Goal: Transaction & Acquisition: Purchase product/service

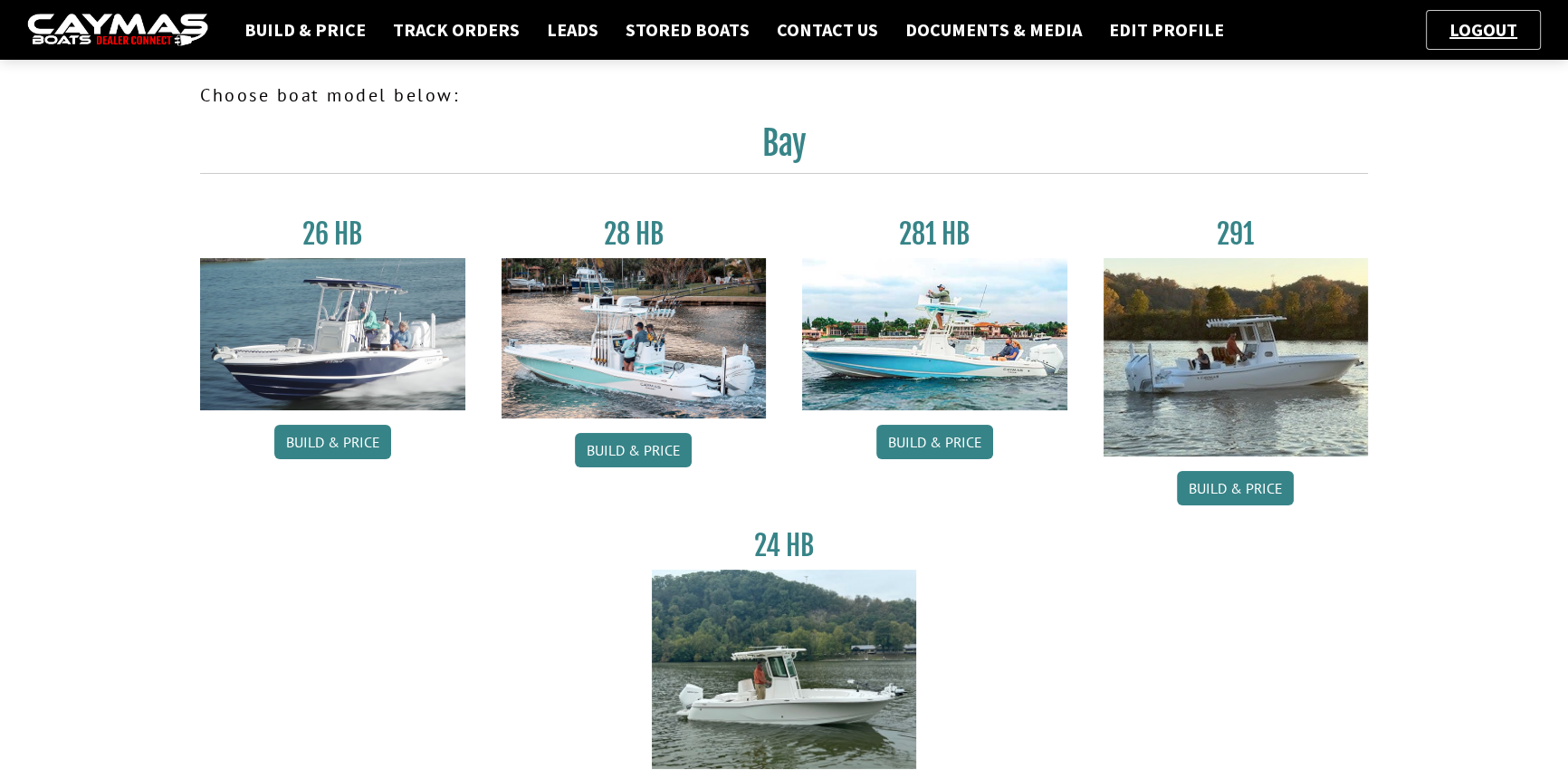
click at [1245, 494] on link "Build & Price" at bounding box center [1235, 488] width 117 height 34
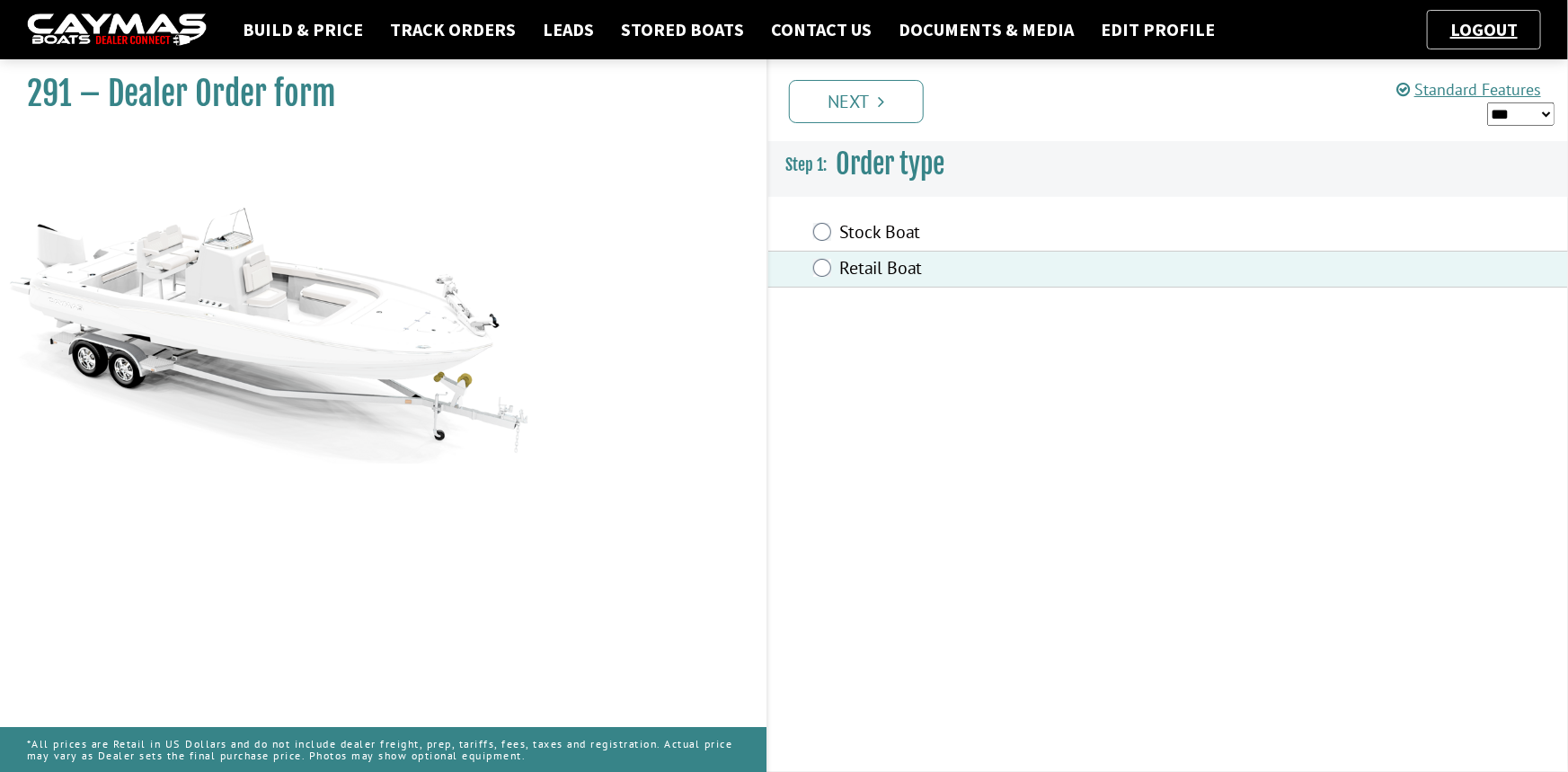
click at [855, 103] on link "Next" at bounding box center [857, 101] width 135 height 43
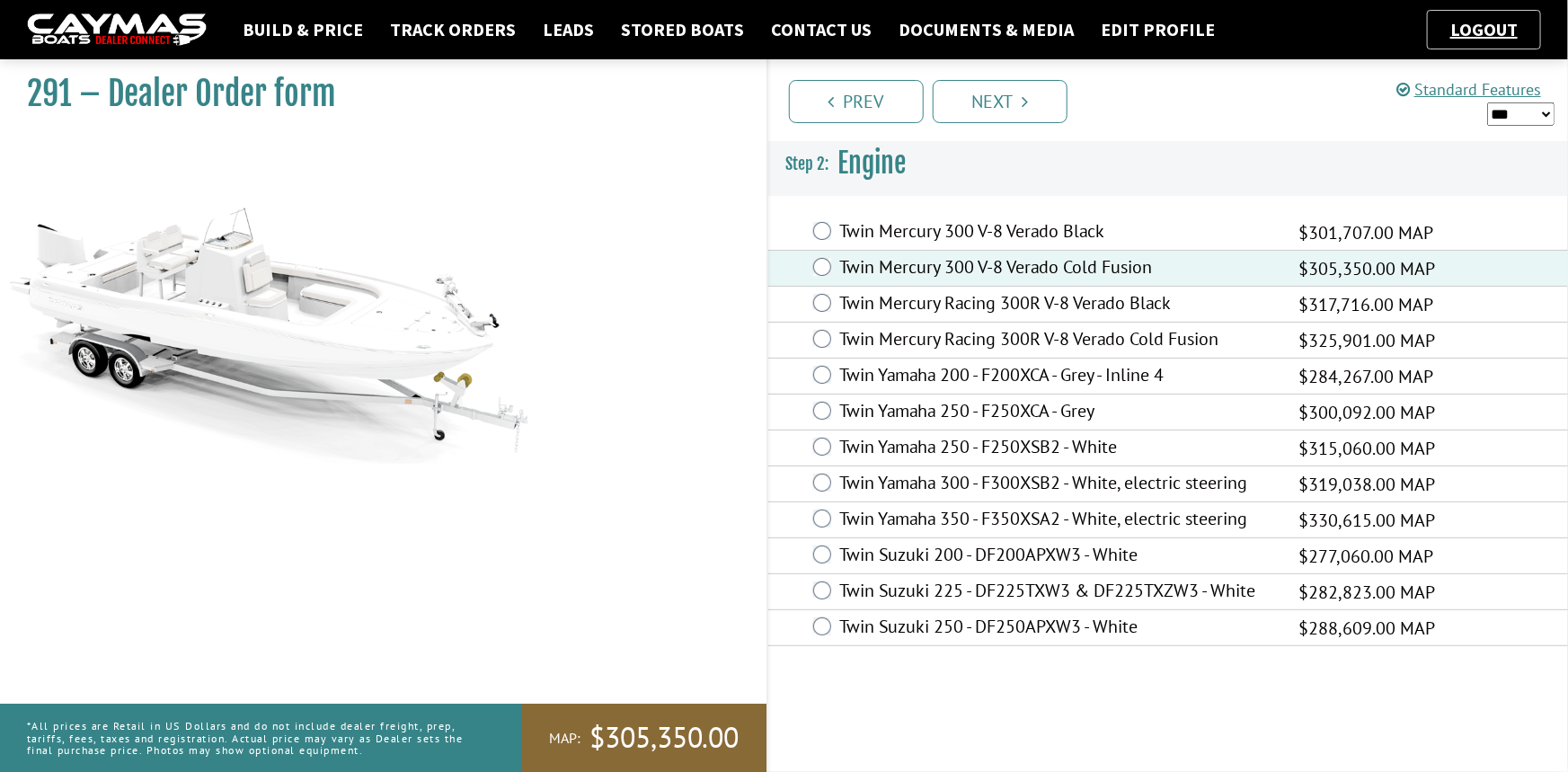
click at [994, 99] on link "Next" at bounding box center [1000, 101] width 135 height 43
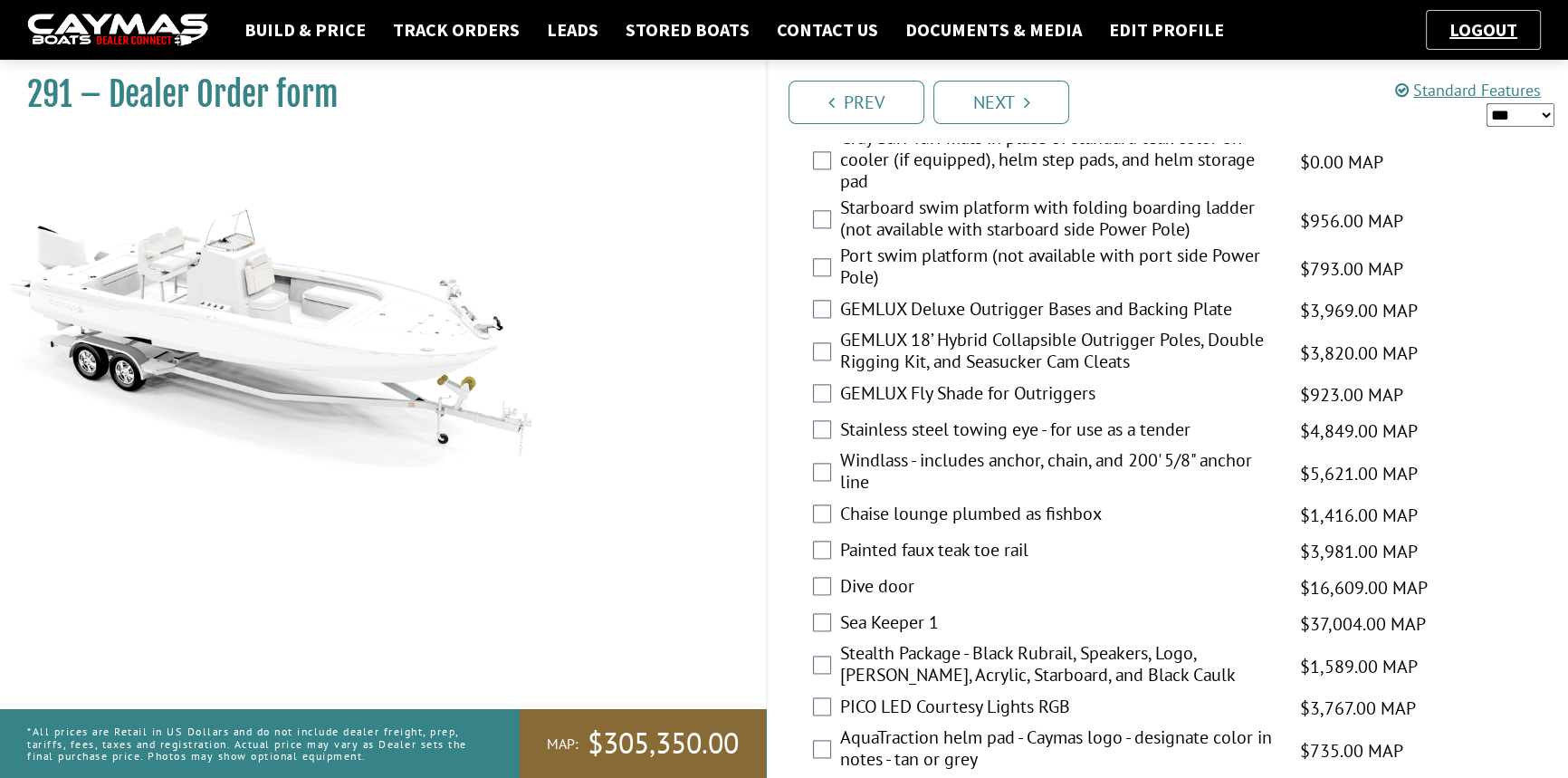
scroll to position [2934, 0]
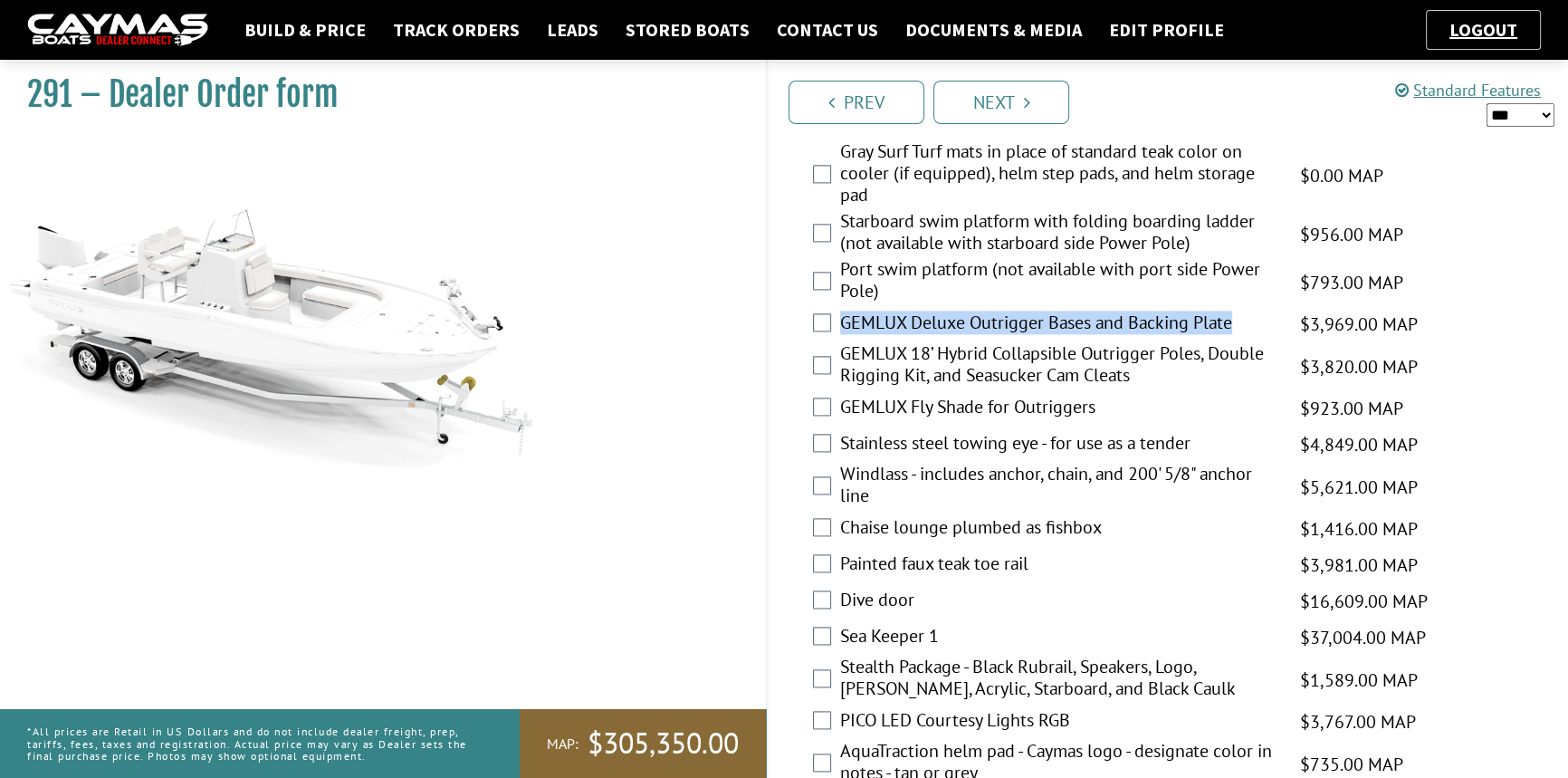
drag, startPoint x: 1243, startPoint y: 330, endPoint x: 841, endPoint y: 327, distance: 402.0
click at [841, 327] on label "GEMLUX Deluxe Outrigger Bases and Backing Plate" at bounding box center [1058, 325] width 436 height 26
copy label "GEMLUX Deluxe Outrigger Bases and Backing Plate"
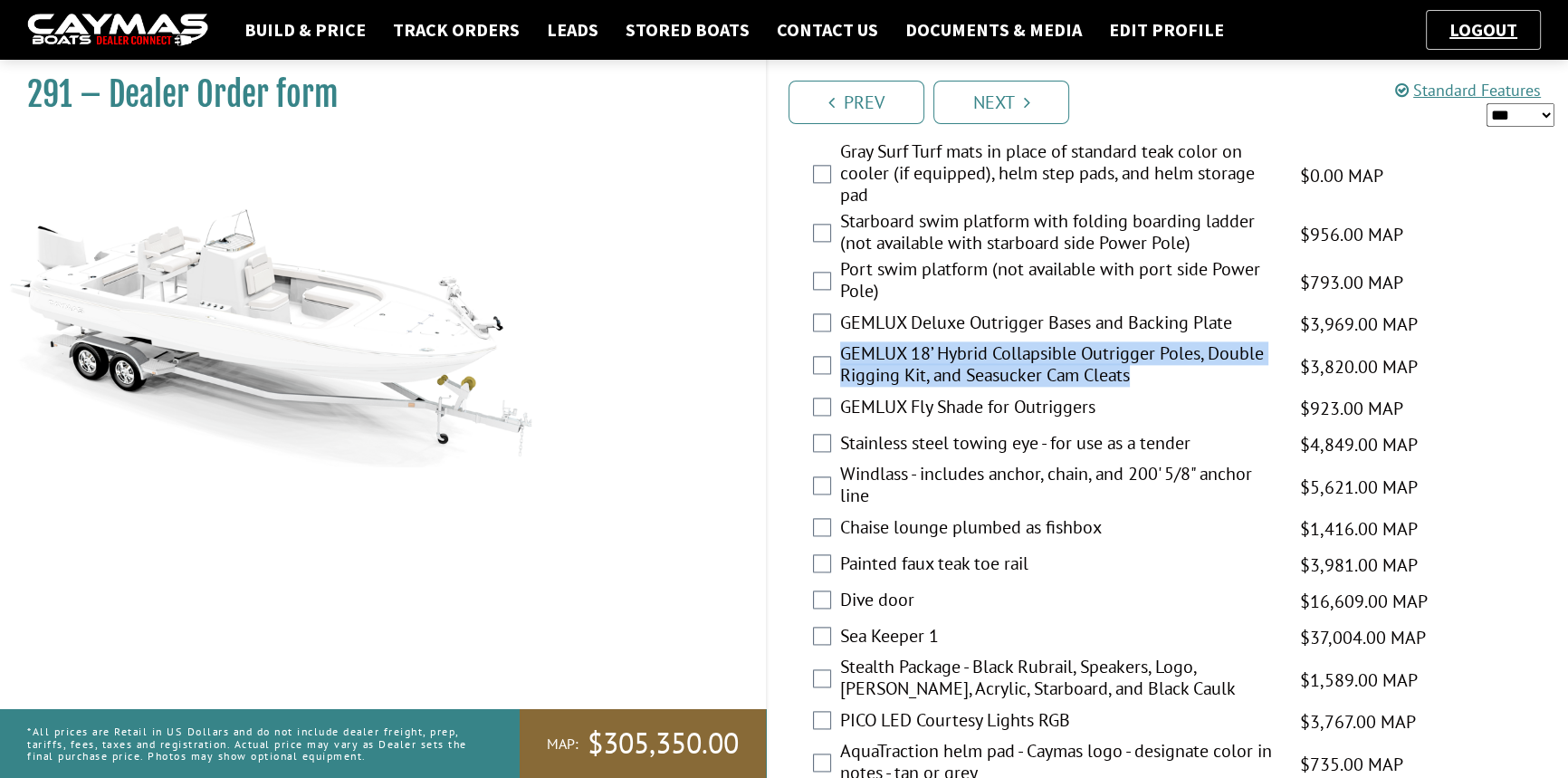
drag, startPoint x: 1141, startPoint y: 376, endPoint x: 852, endPoint y: 371, distance: 289.0
click at [841, 368] on label "GEMLUX 18’ Hybrid Collapsible Outrigger Poles, Double Rigging Kit, and Seasucke…" at bounding box center [1058, 365] width 436 height 48
copy label "GEMLUX 18’ Hybrid Collapsible Outrigger Poles, Double Rigging Kit, and Seasucke…"
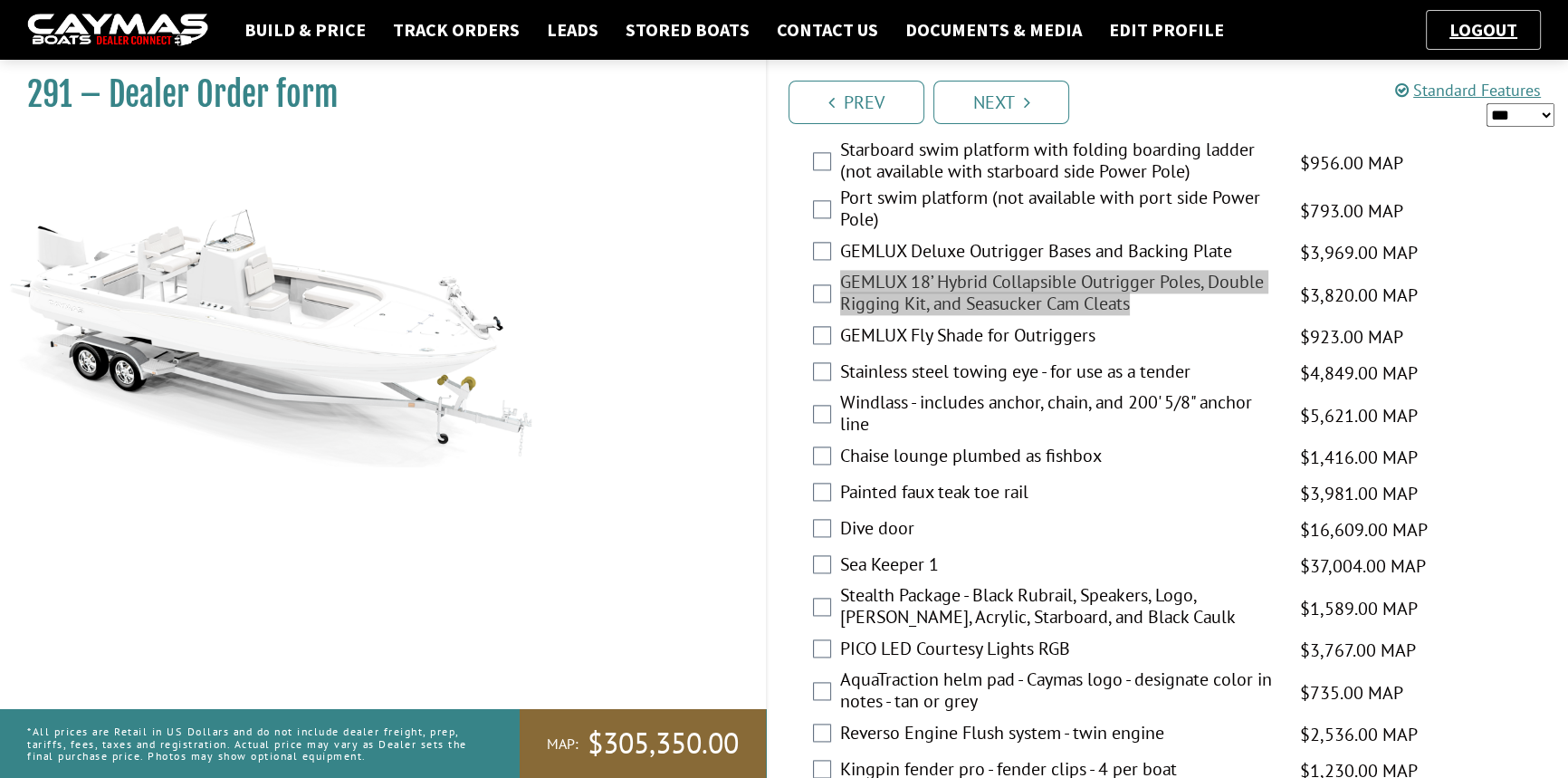
scroll to position [3017, 0]
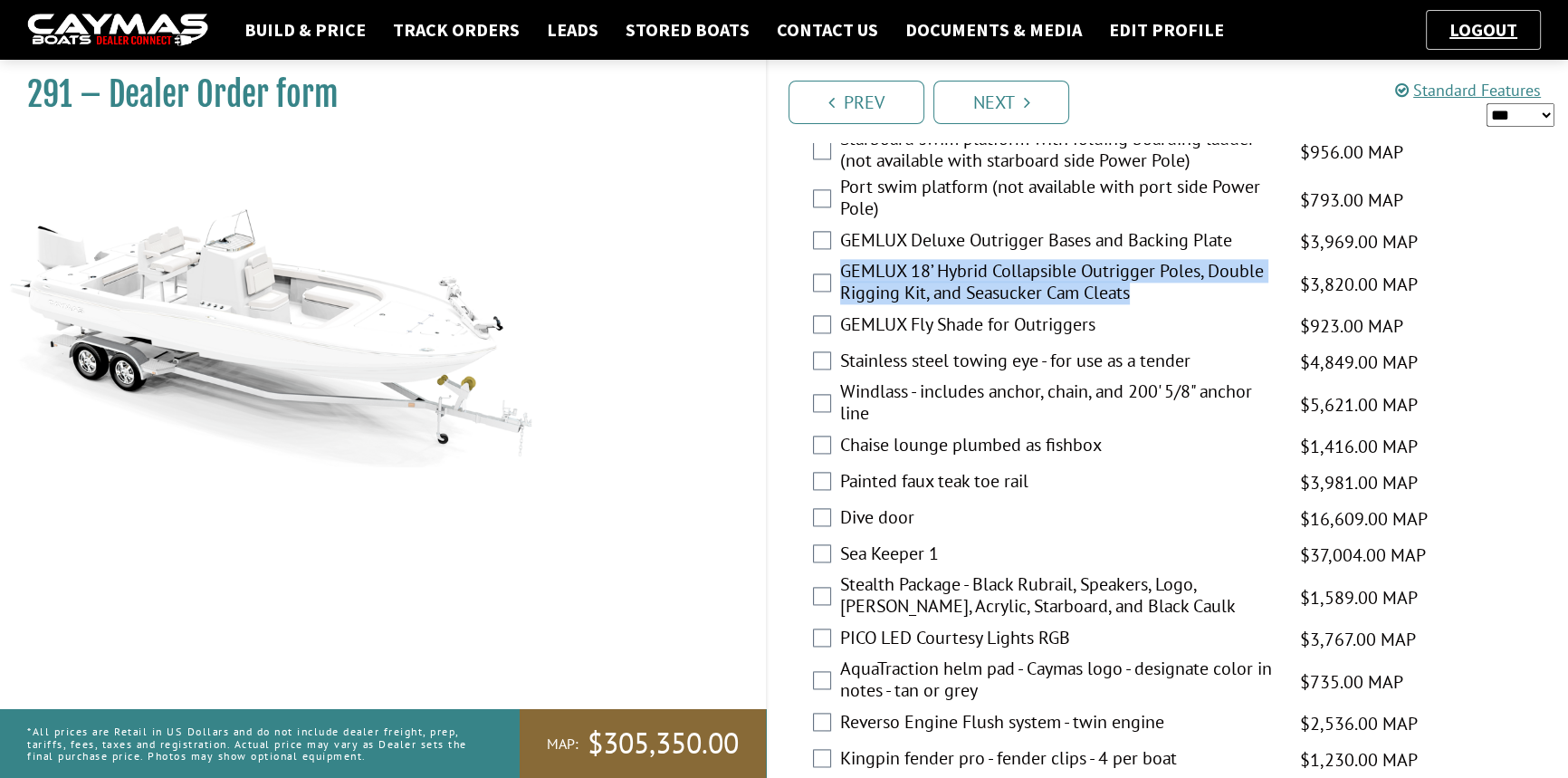
click at [823, 109] on link "Prev" at bounding box center [856, 102] width 136 height 43
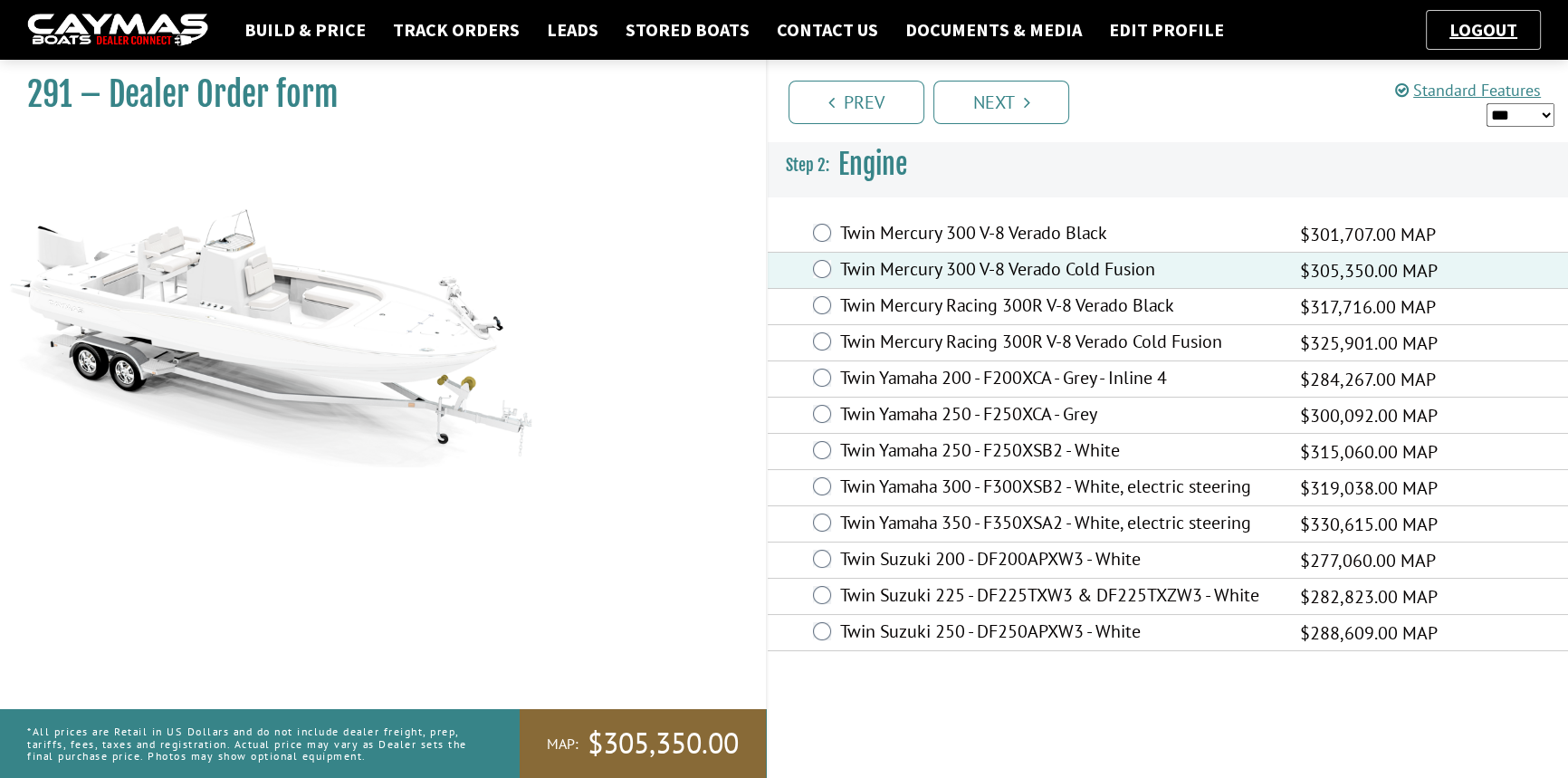
scroll to position [0, 0]
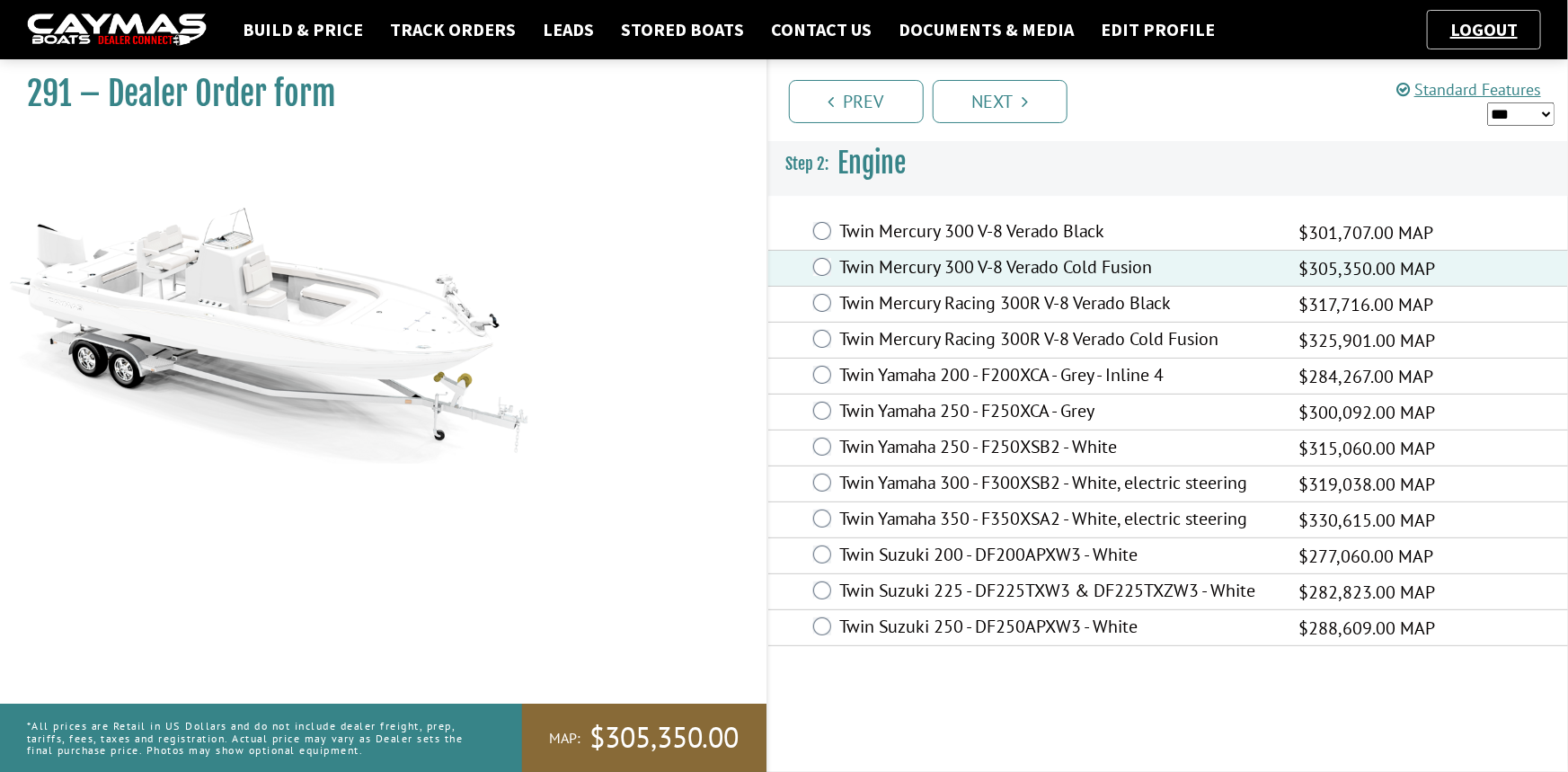
drag, startPoint x: 980, startPoint y: 97, endPoint x: 1006, endPoint y: 122, distance: 36.1
click at [981, 97] on link "Next" at bounding box center [1000, 101] width 135 height 43
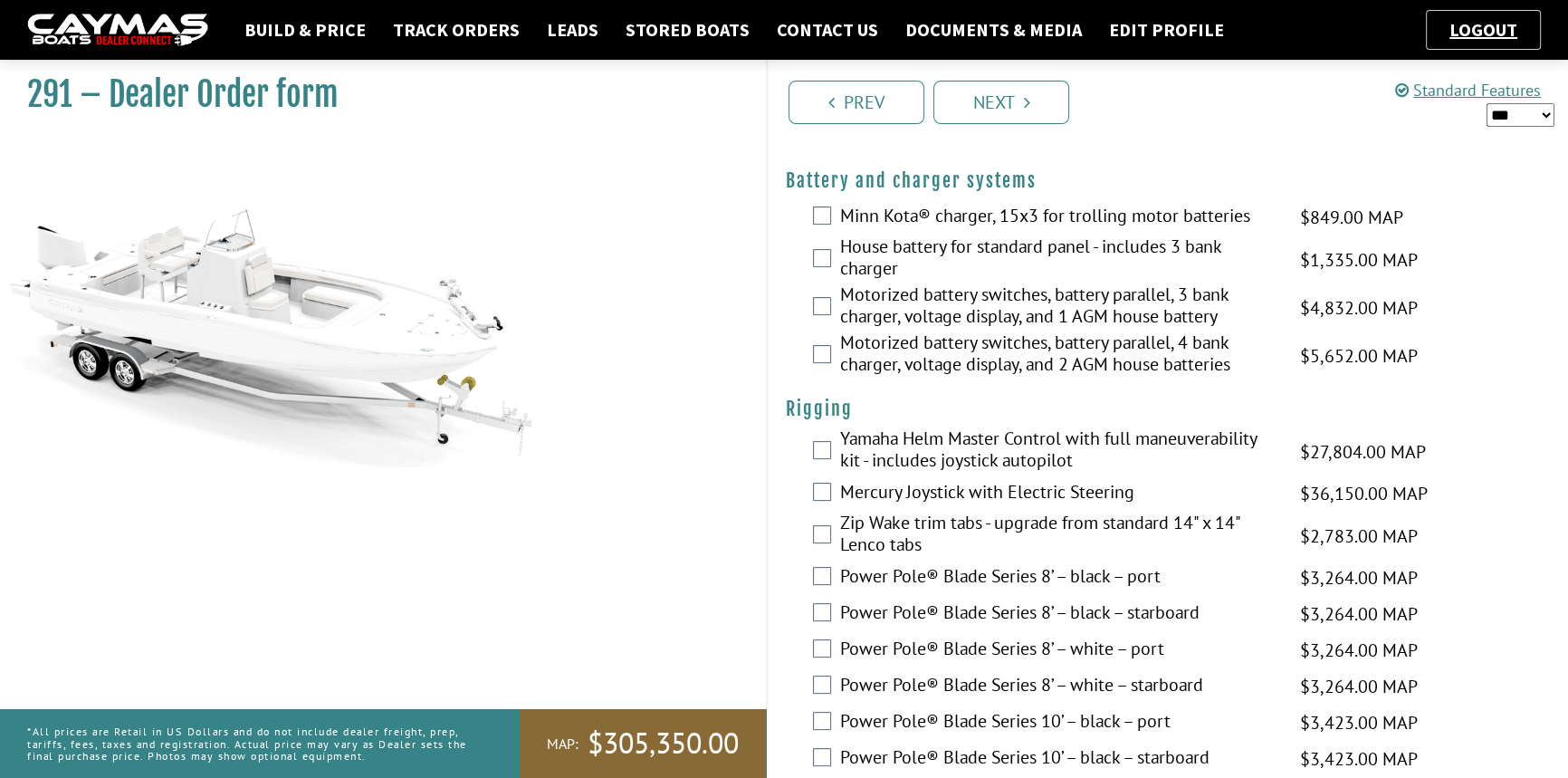
scroll to position [411, 0]
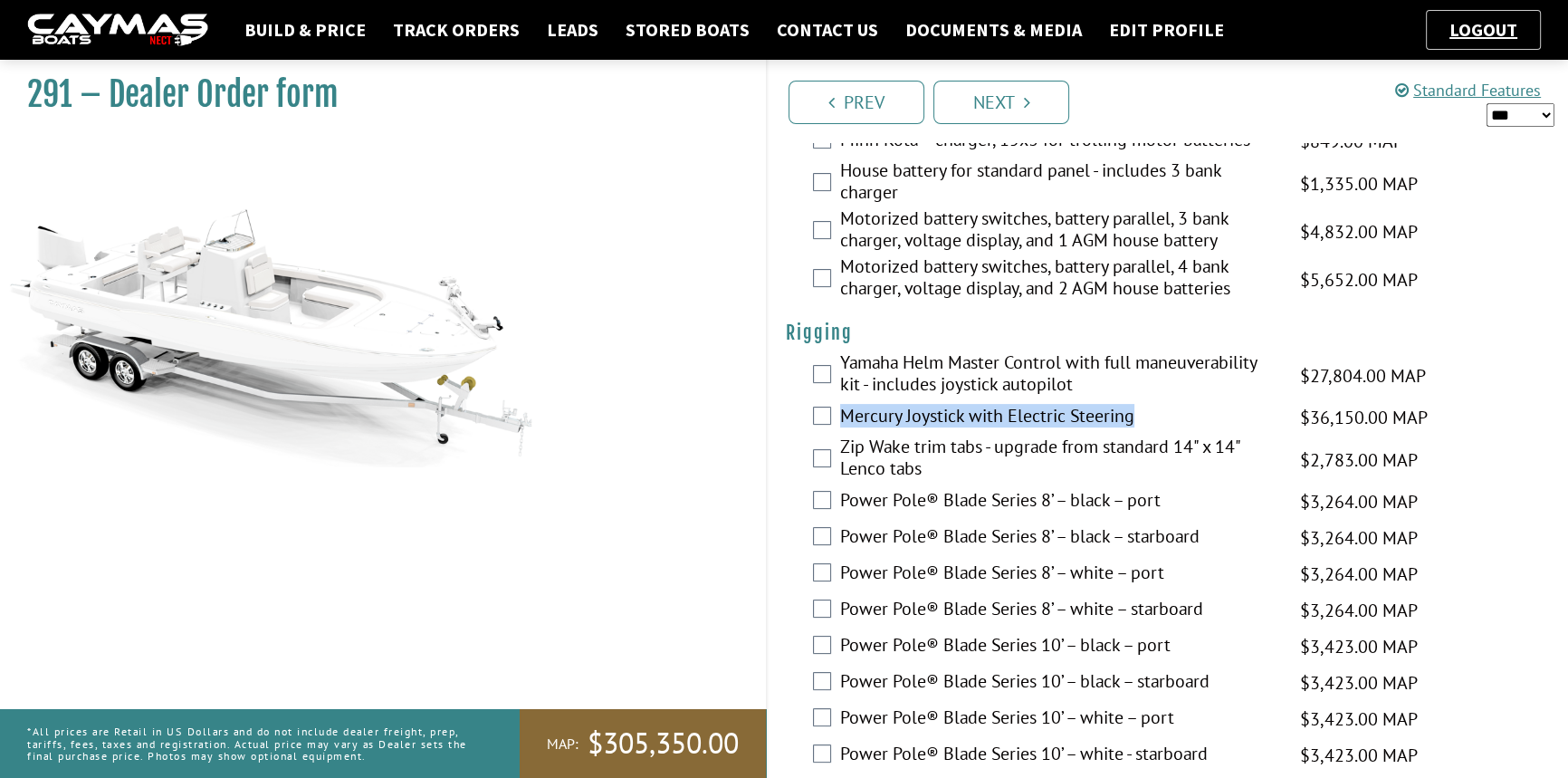
drag, startPoint x: 1145, startPoint y: 406, endPoint x: 844, endPoint y: 402, distance: 301.0
click at [844, 405] on label "Mercury Joystick with Electric Steering" at bounding box center [1058, 418] width 436 height 26
copy label "Mercury Joystick with Electric Steering"
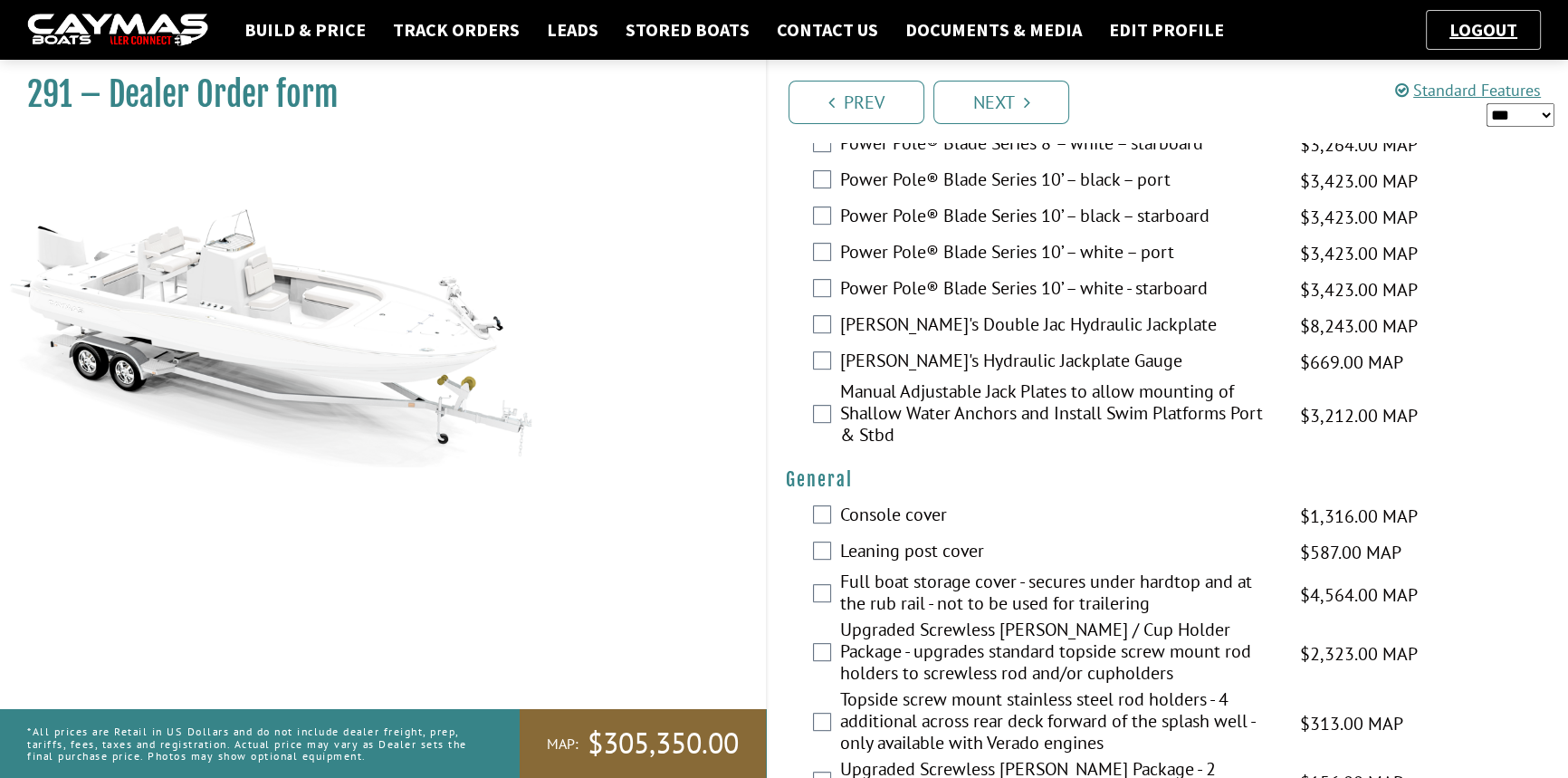
scroll to position [905, 0]
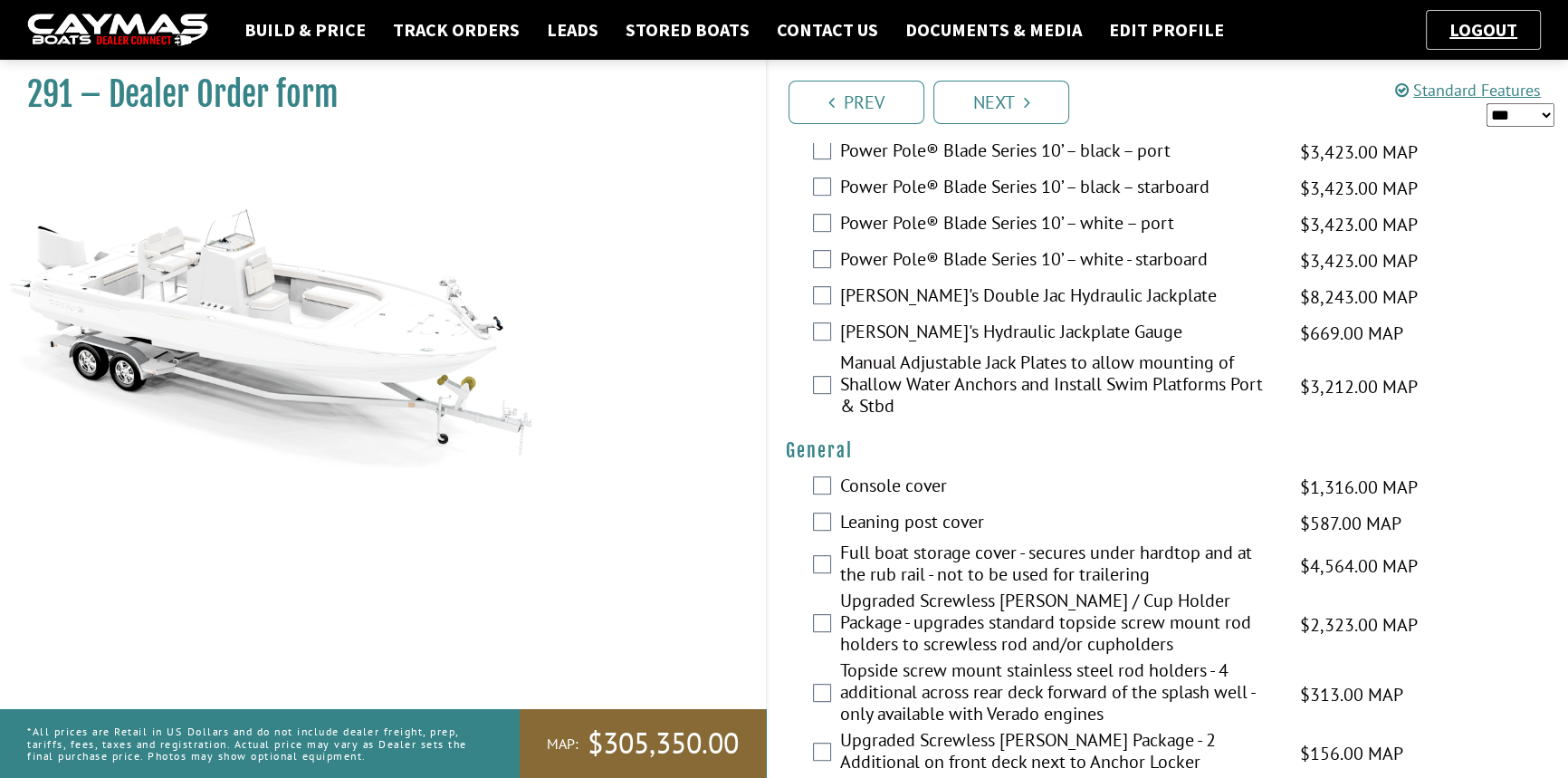
click at [334, 25] on link "Build & Price" at bounding box center [305, 29] width 140 height 24
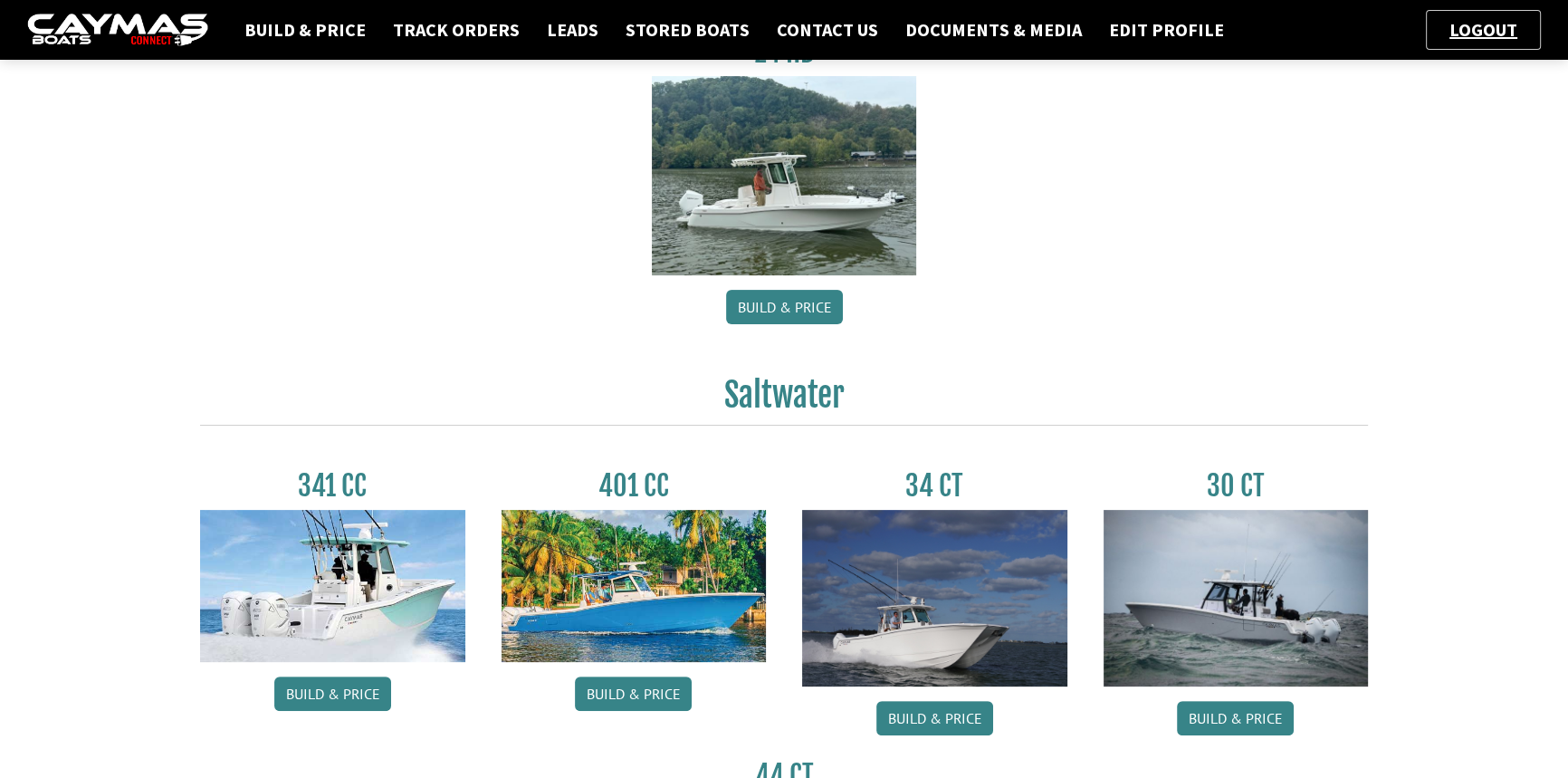
scroll to position [805, 0]
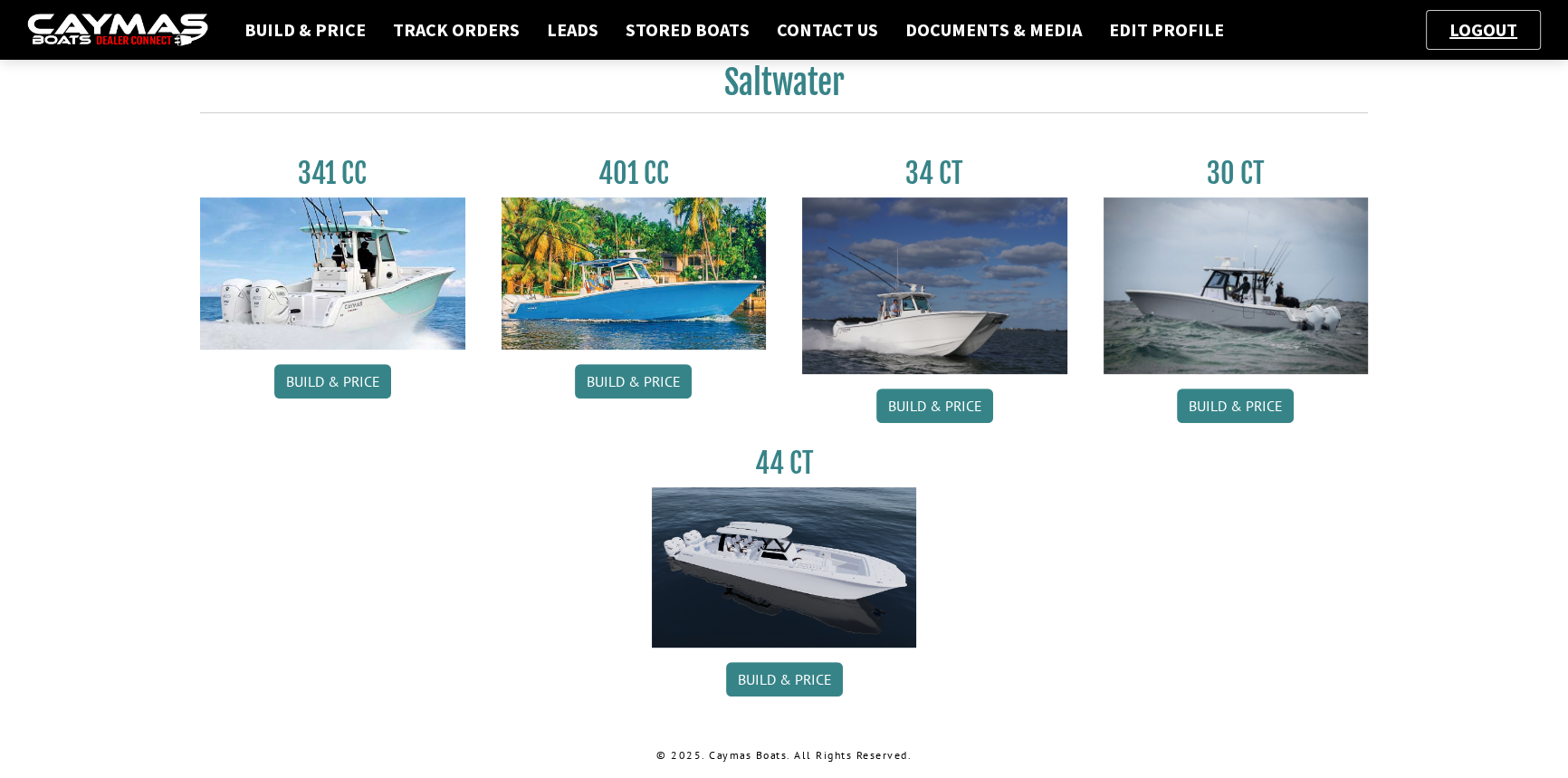
click at [954, 410] on link "Build & Price" at bounding box center [935, 405] width 117 height 34
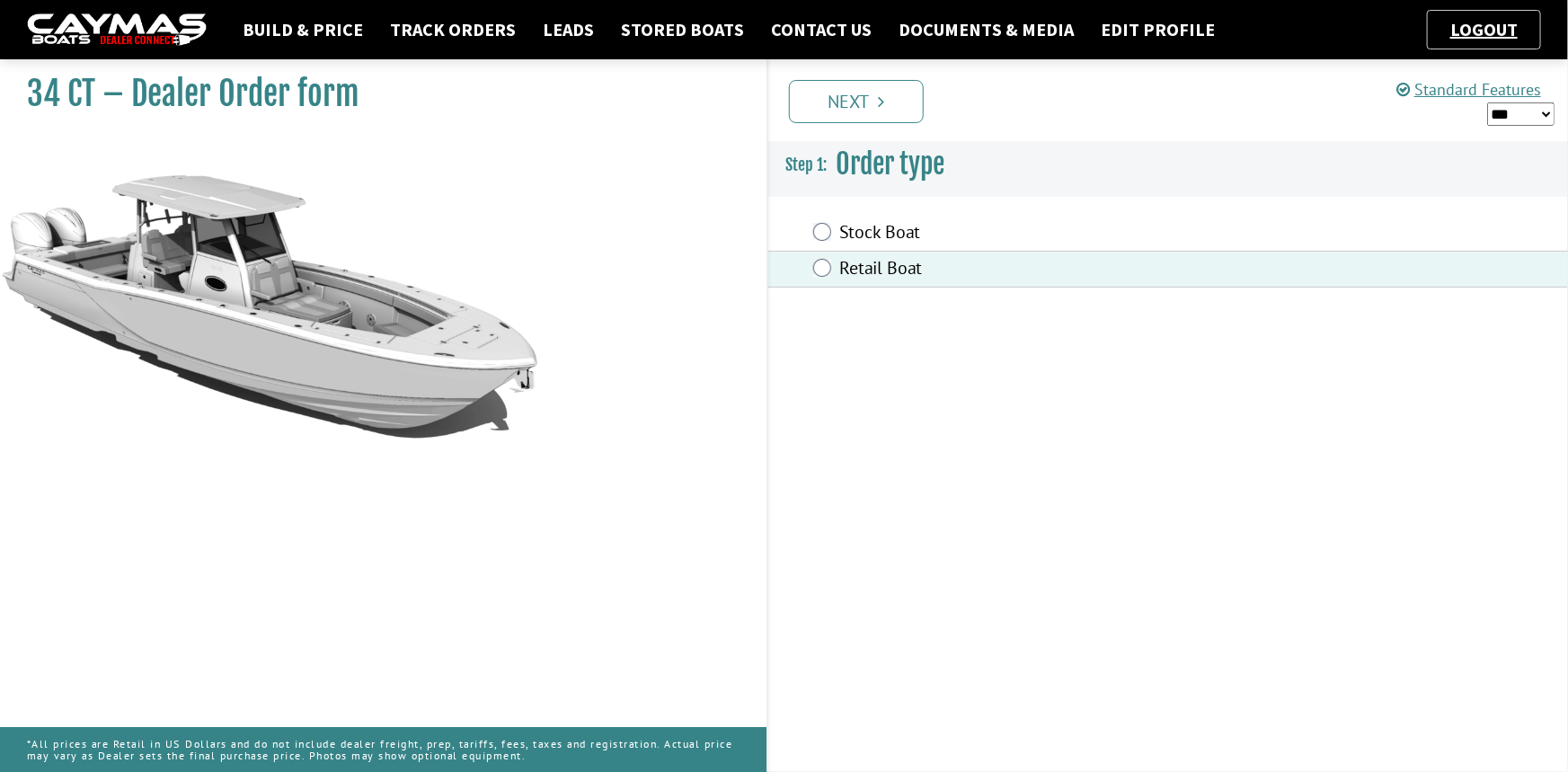
click at [855, 94] on link "Next" at bounding box center [857, 101] width 135 height 43
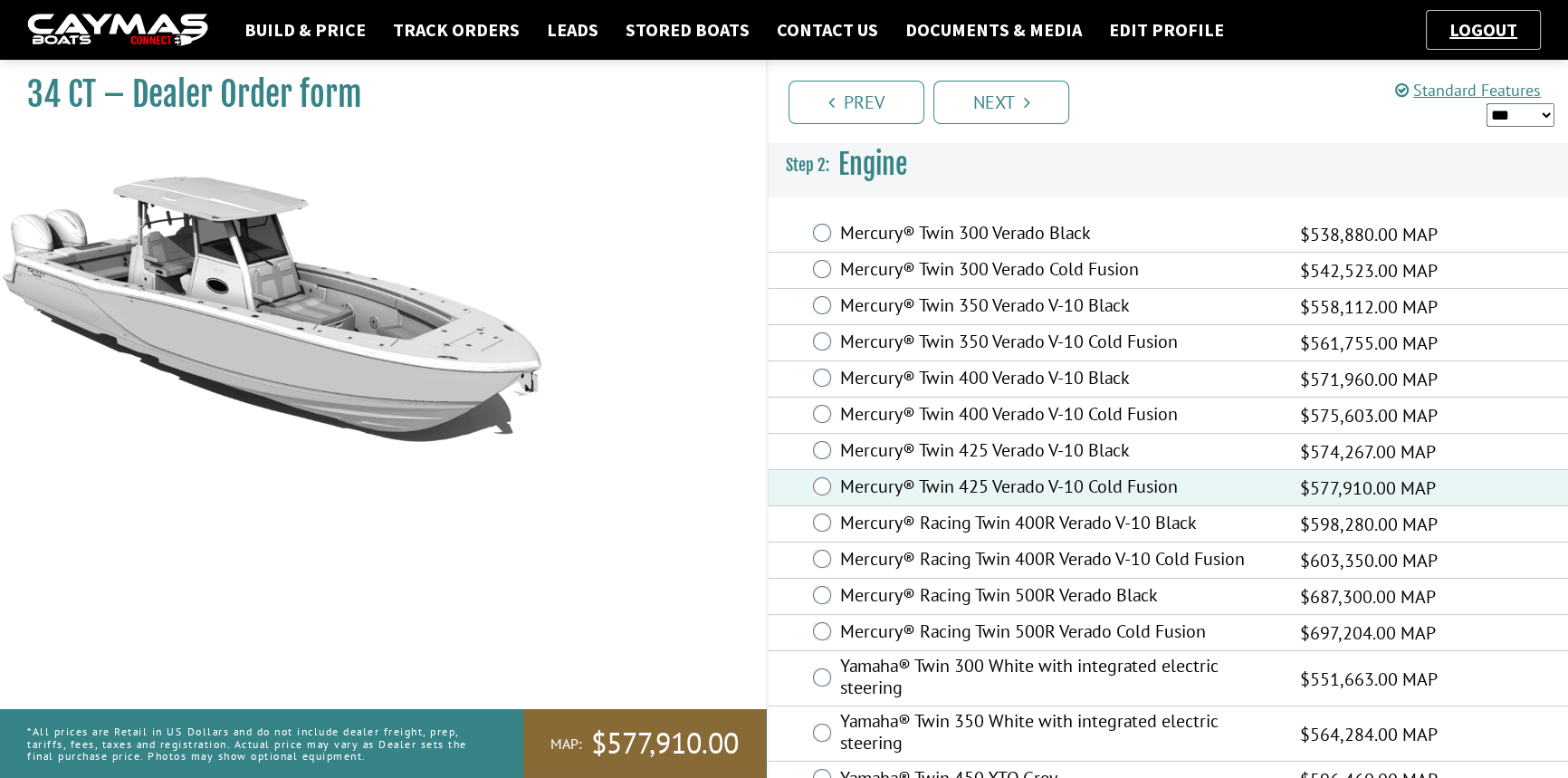
click at [998, 104] on link "Next" at bounding box center [1001, 102] width 136 height 43
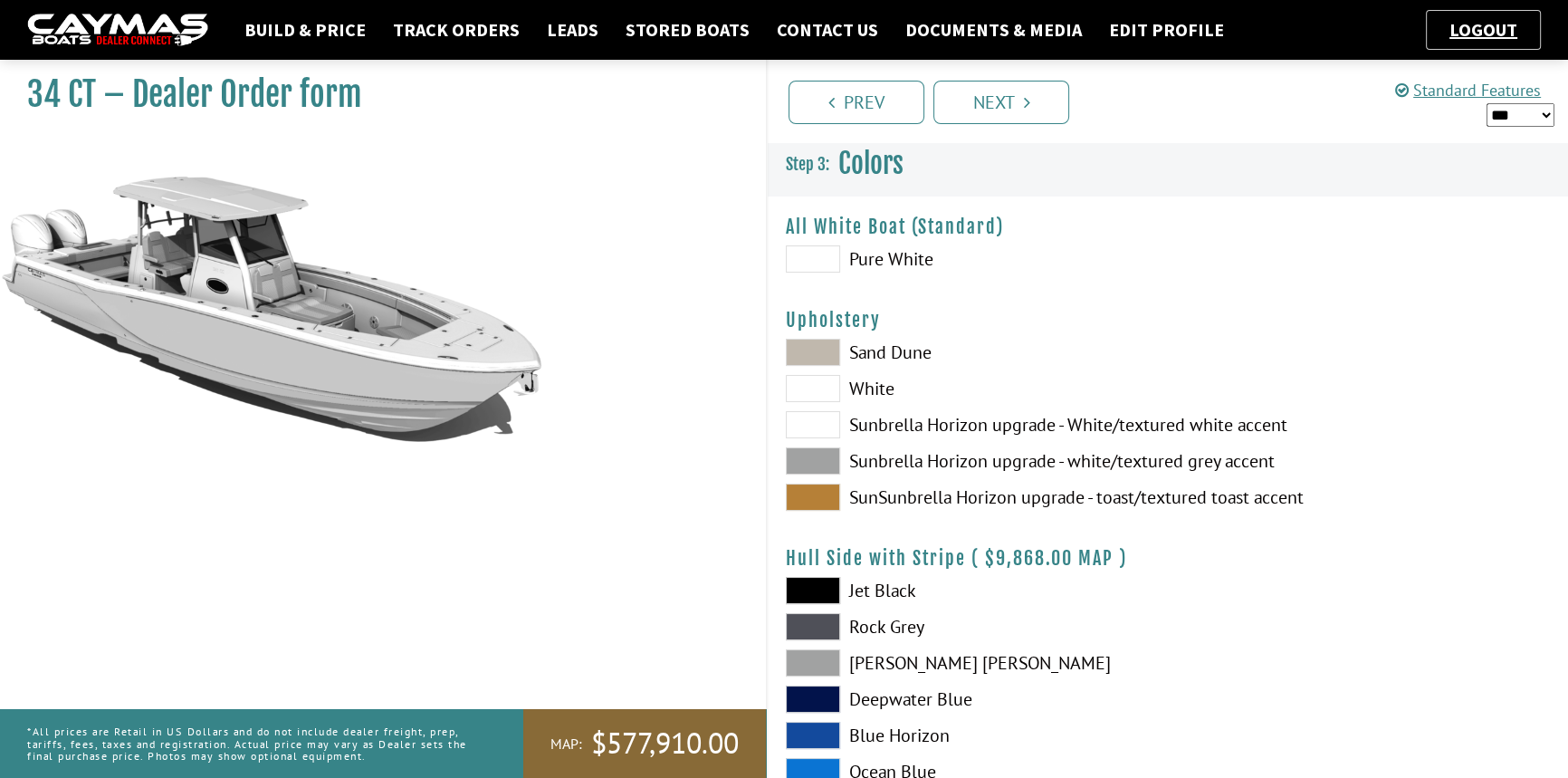
click at [809, 459] on span at bounding box center [813, 461] width 55 height 27
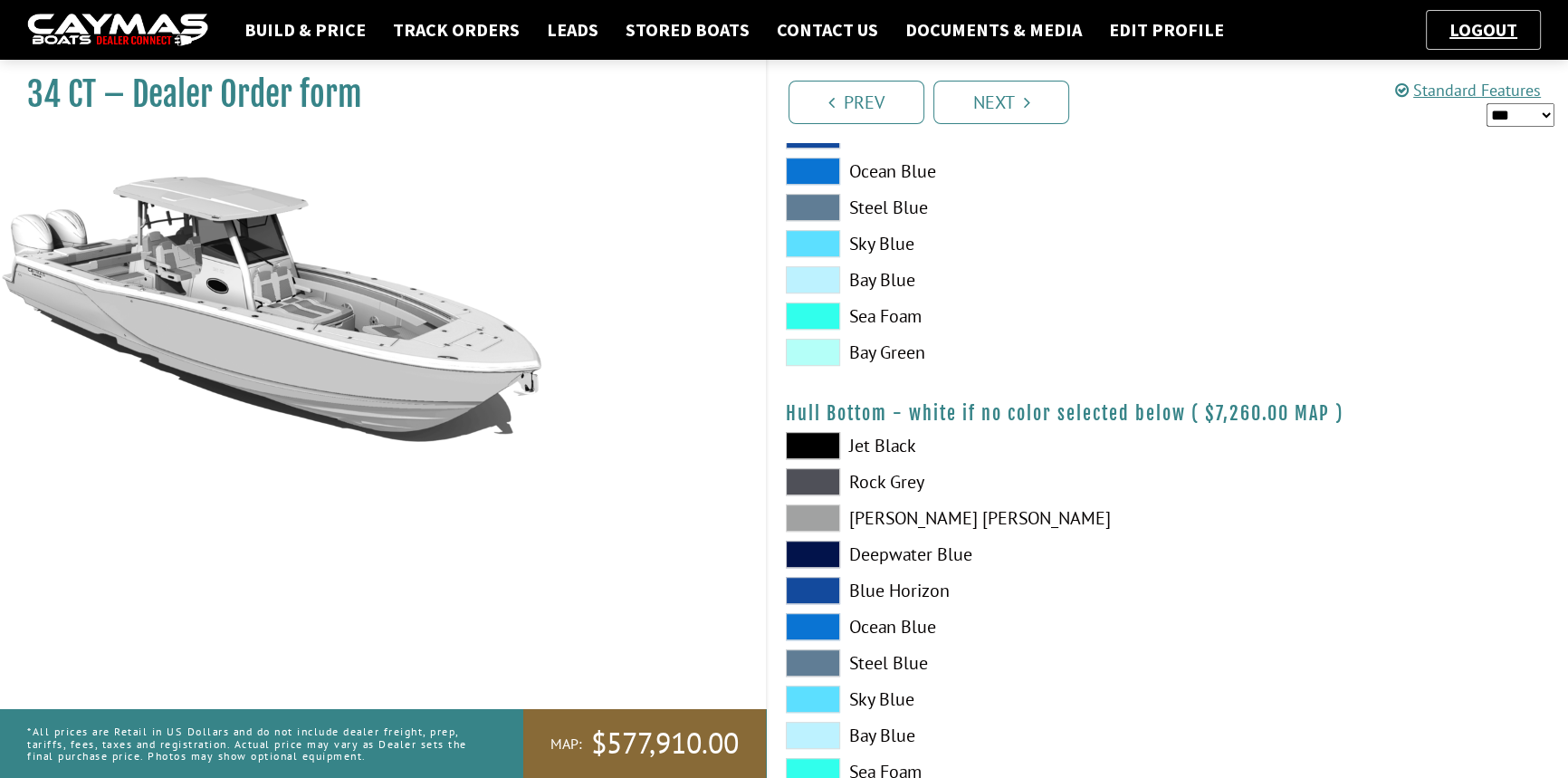
scroll to position [1069, 0]
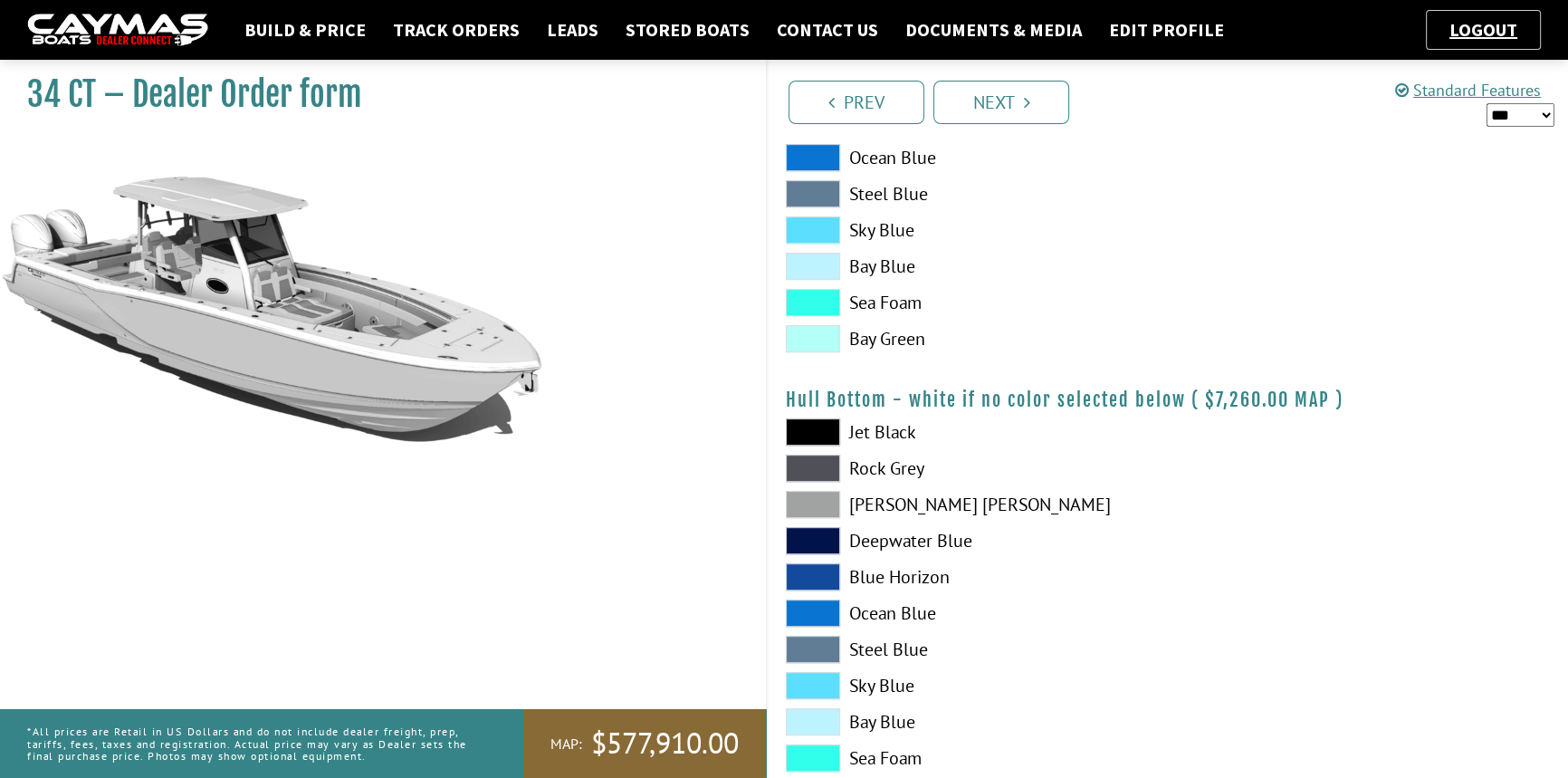
click at [1003, 104] on link "Next" at bounding box center [1001, 102] width 136 height 43
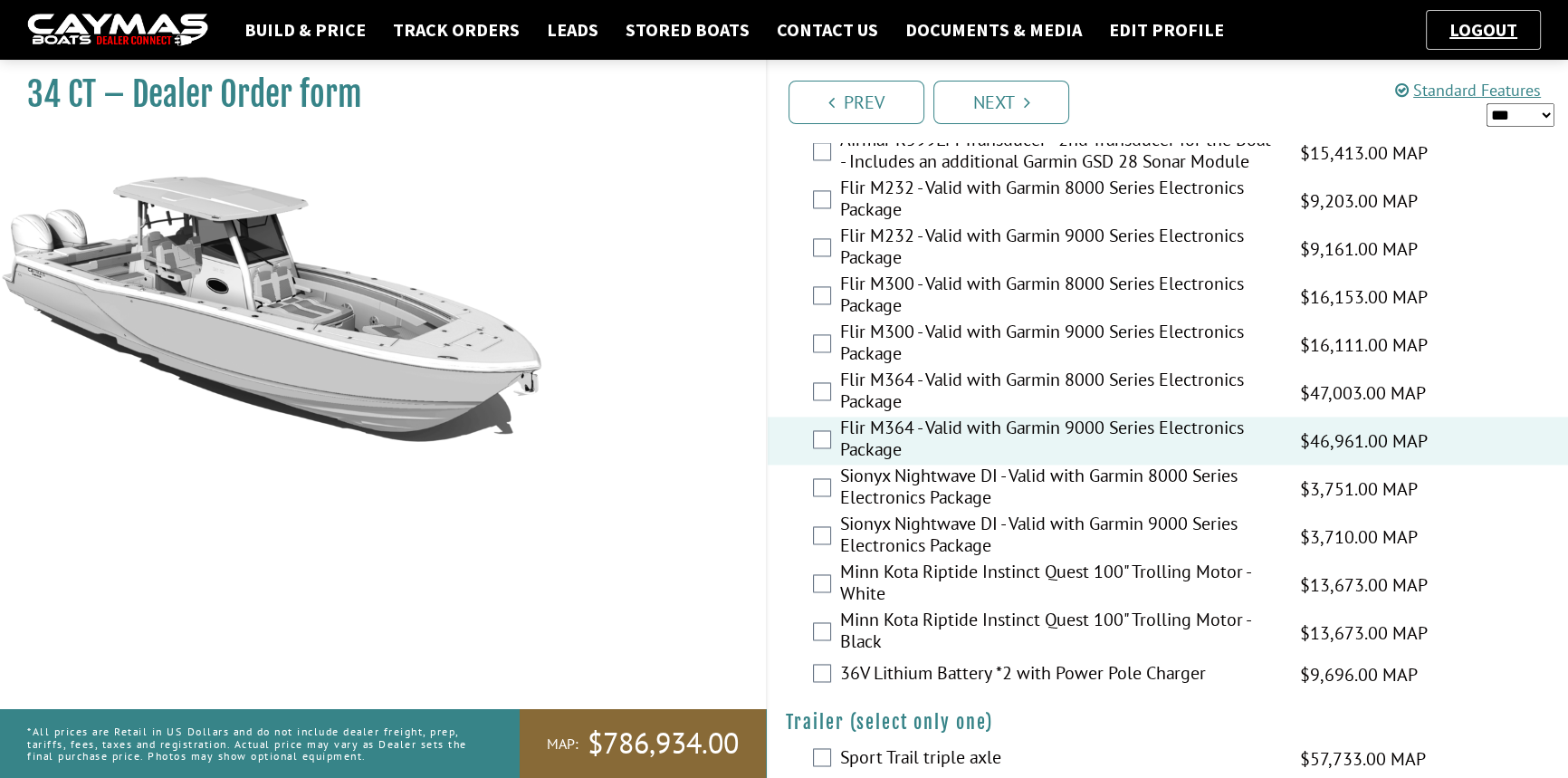
scroll to position [3476, 0]
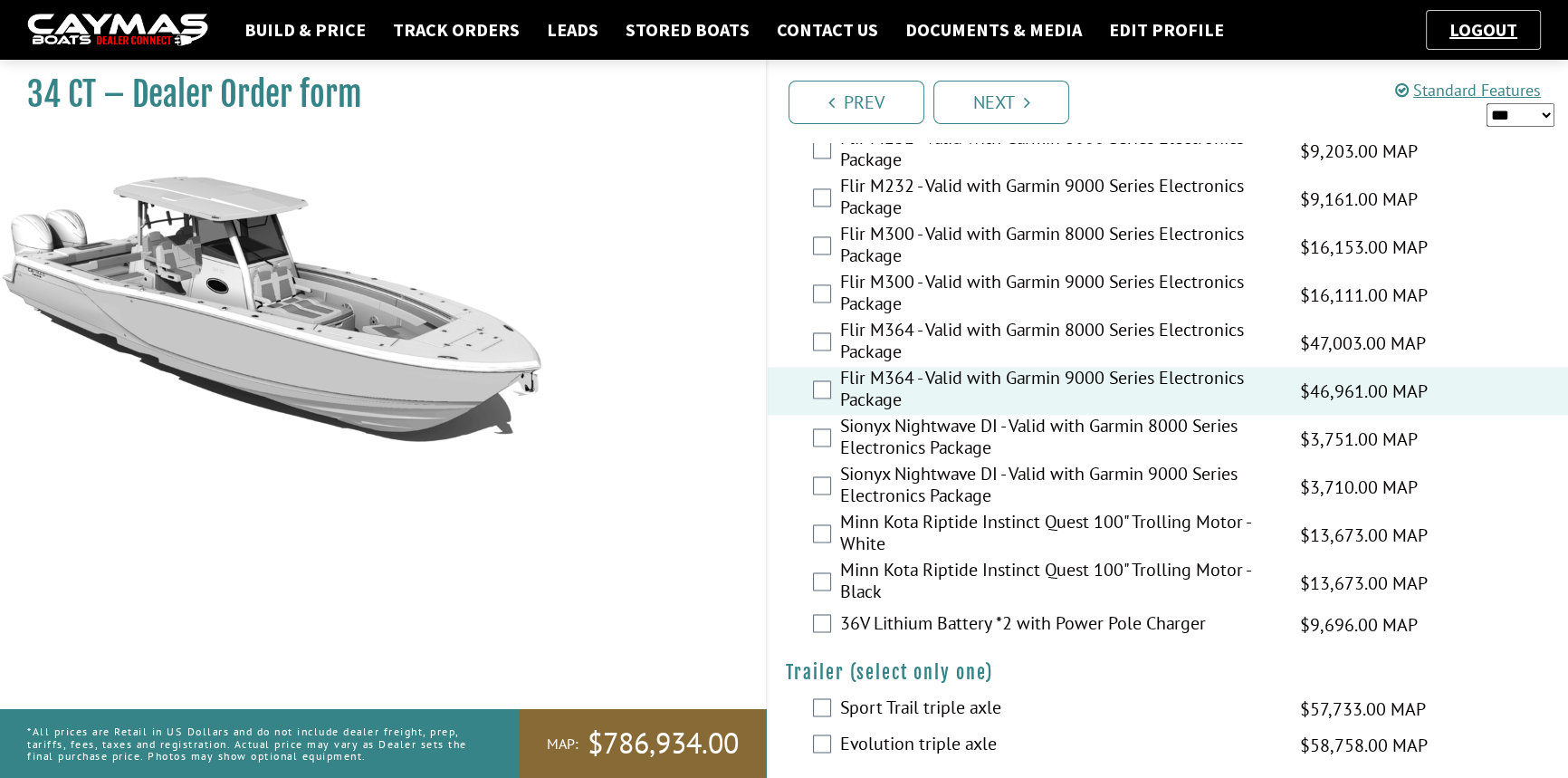
click at [999, 96] on link "Next" at bounding box center [1001, 102] width 136 height 43
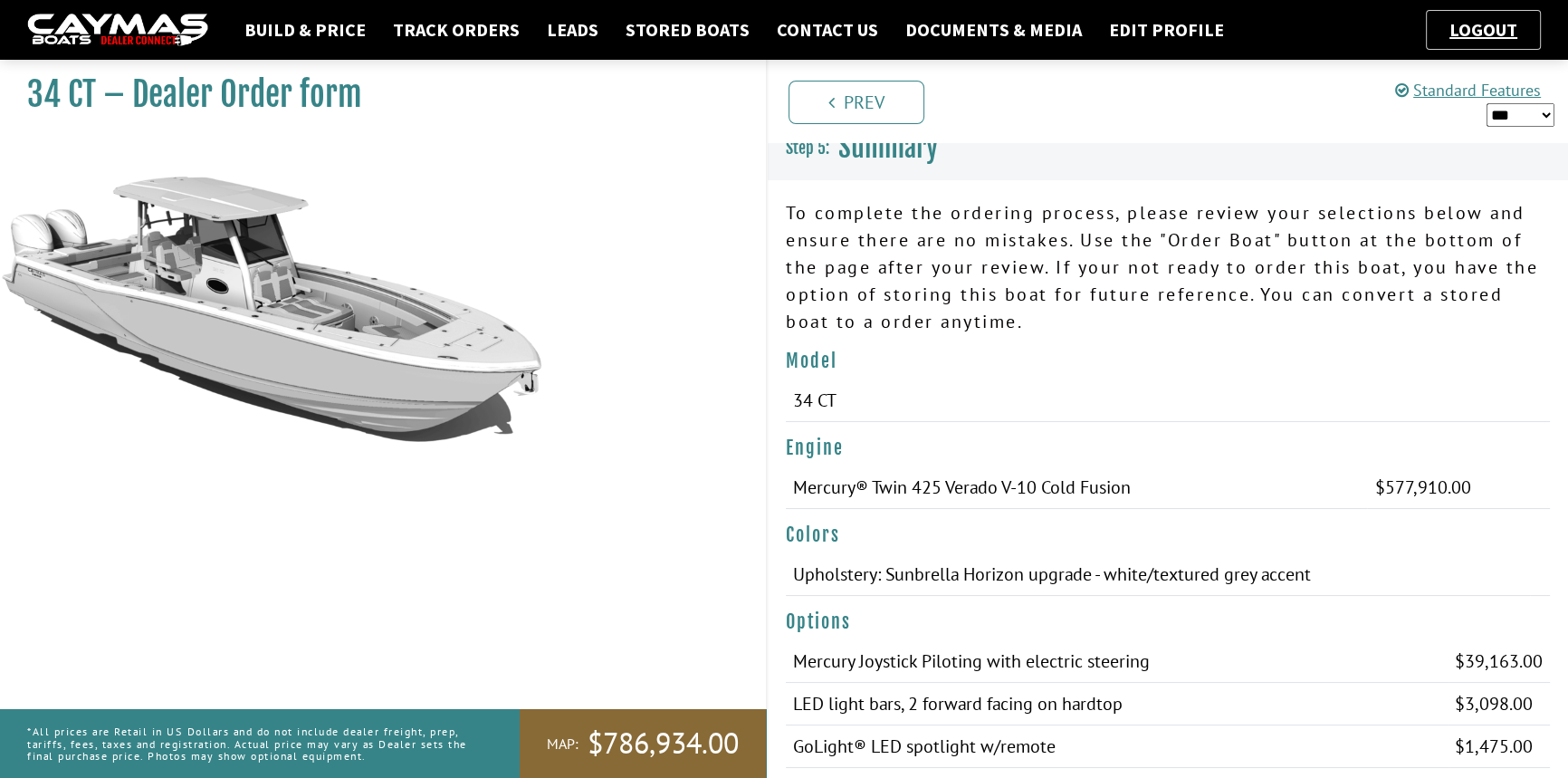
scroll to position [0, 0]
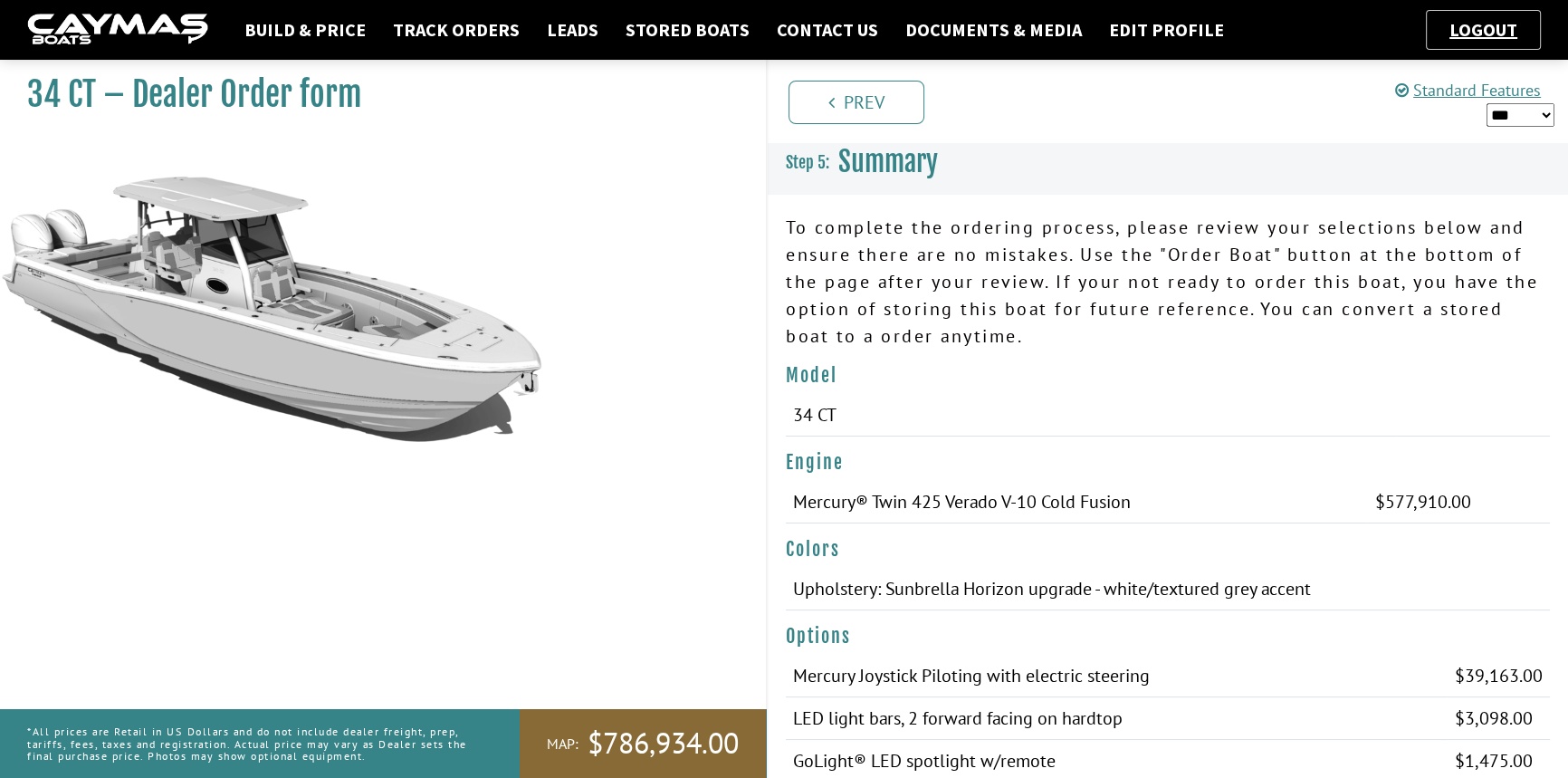
click at [852, 92] on link "Prev" at bounding box center [856, 102] width 136 height 43
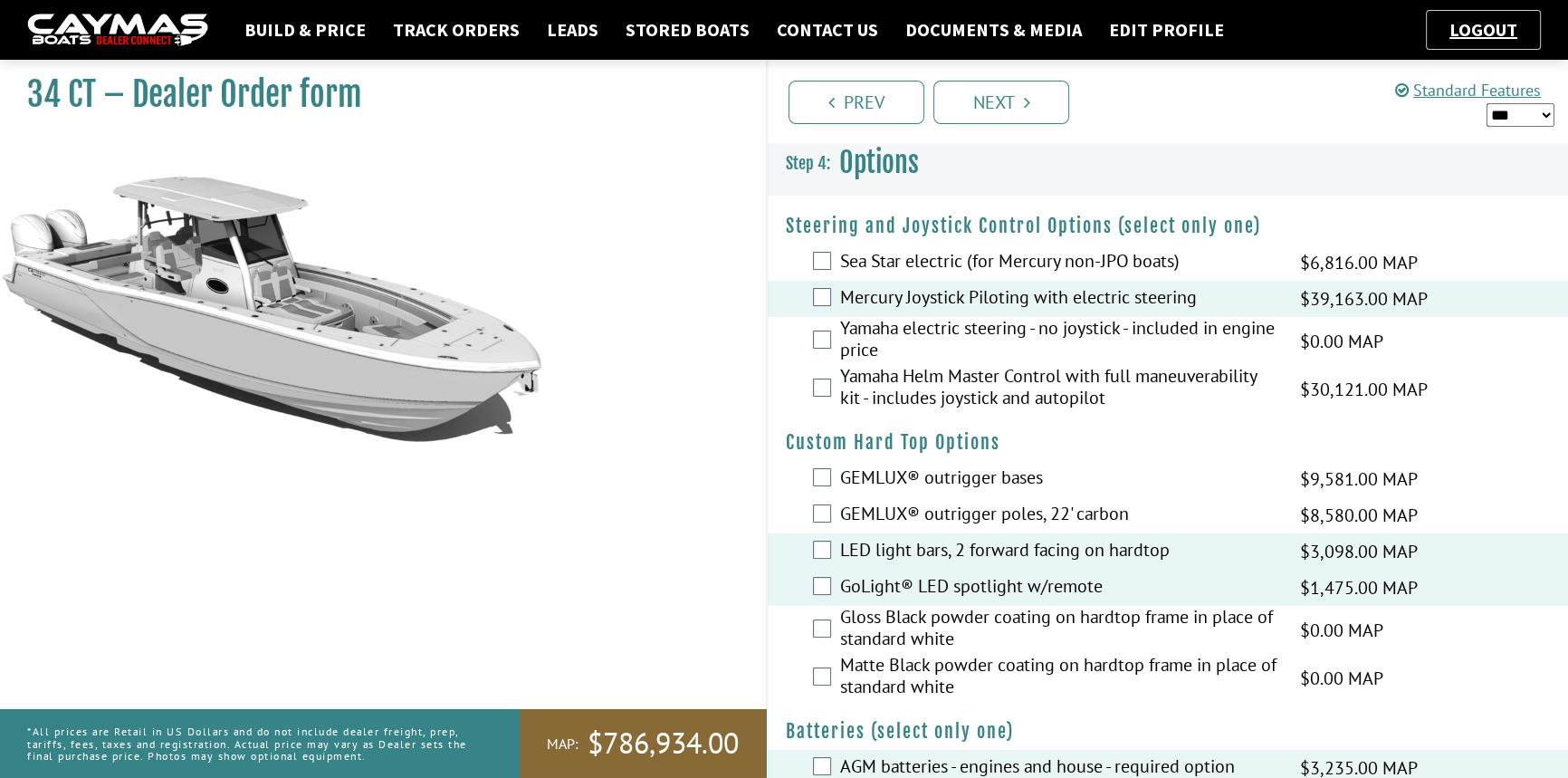
click at [843, 97] on link "Prev" at bounding box center [856, 102] width 136 height 43
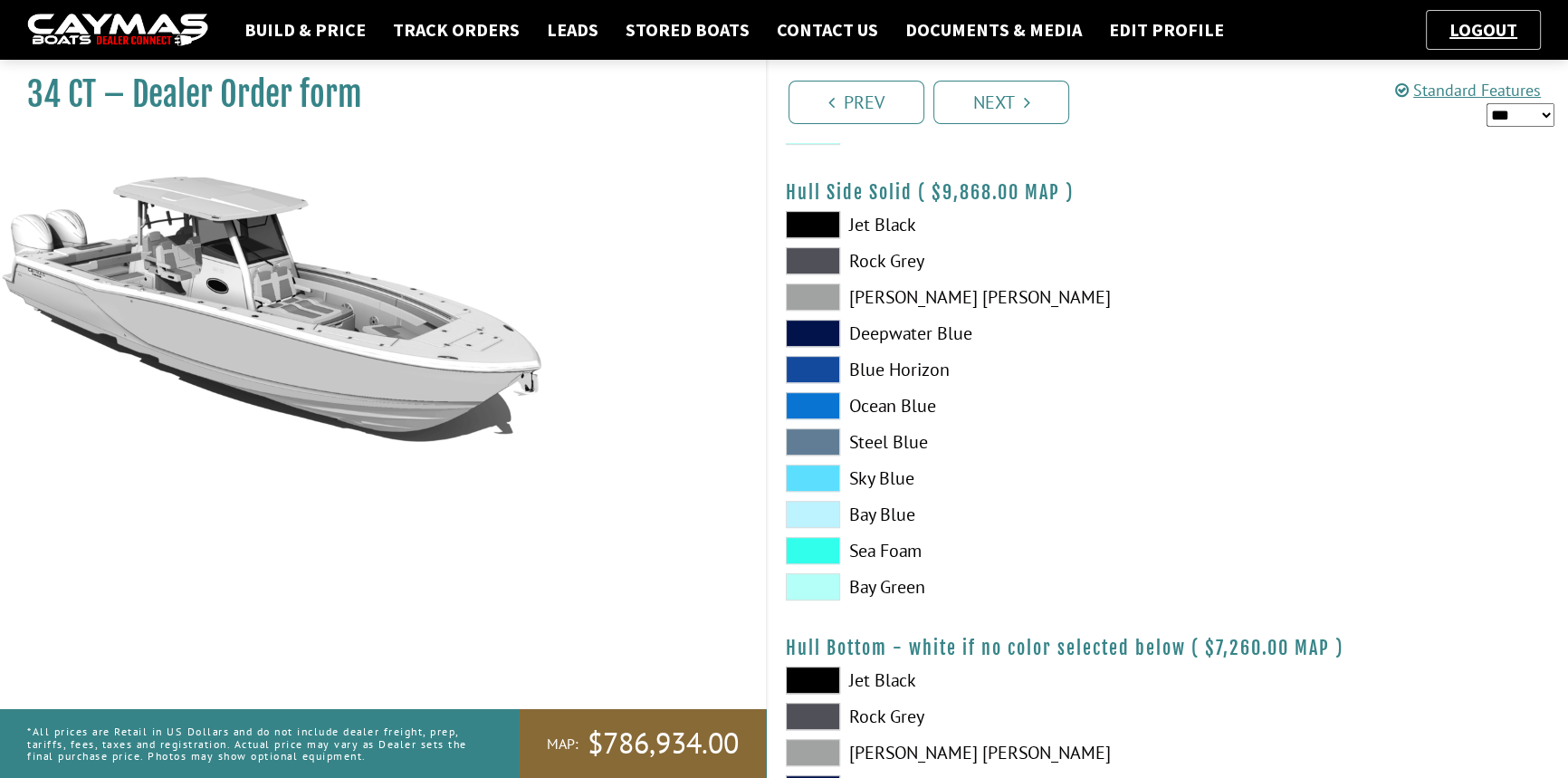
scroll to position [823, 0]
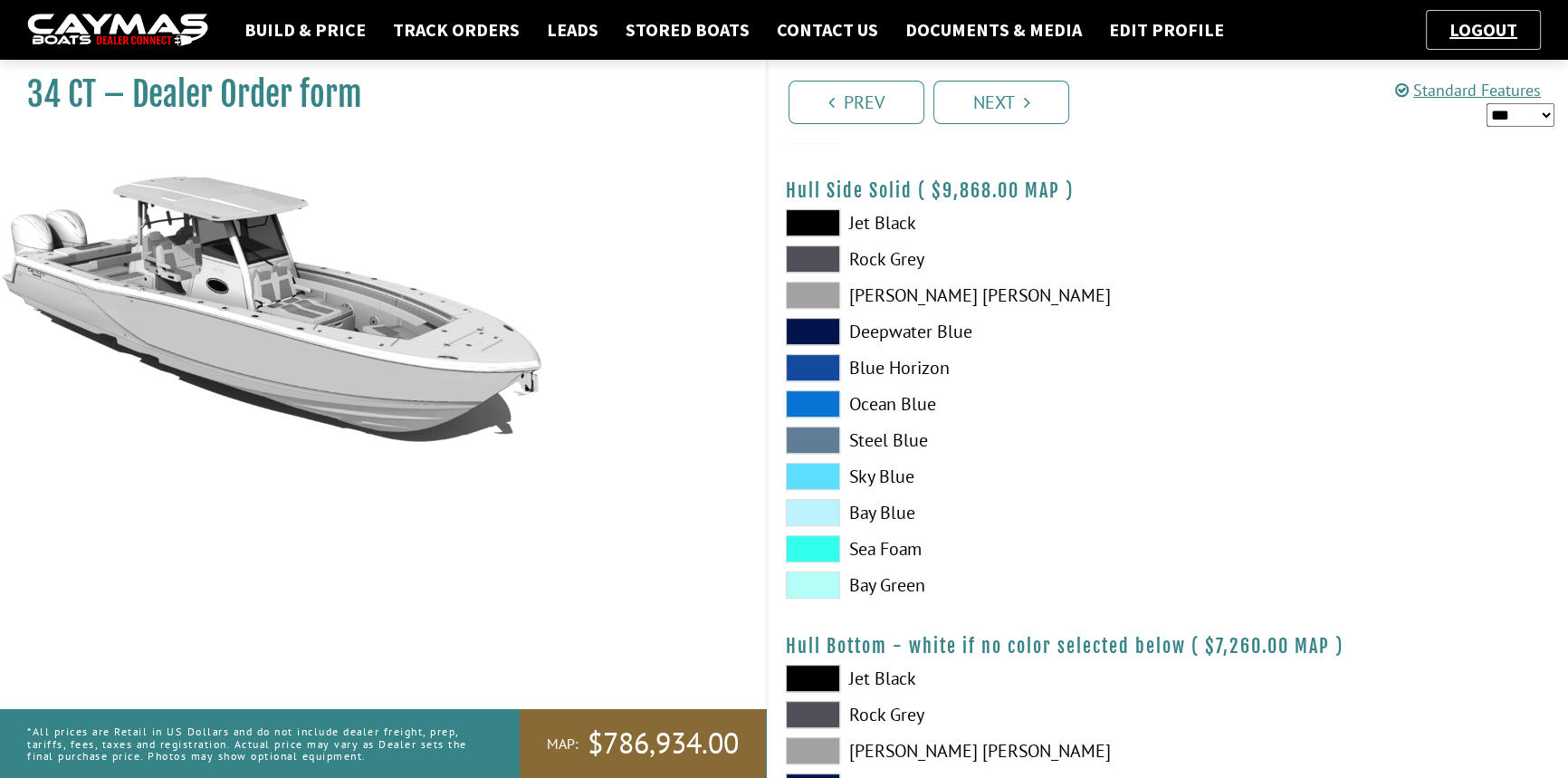
click at [818, 336] on span at bounding box center [813, 331] width 55 height 27
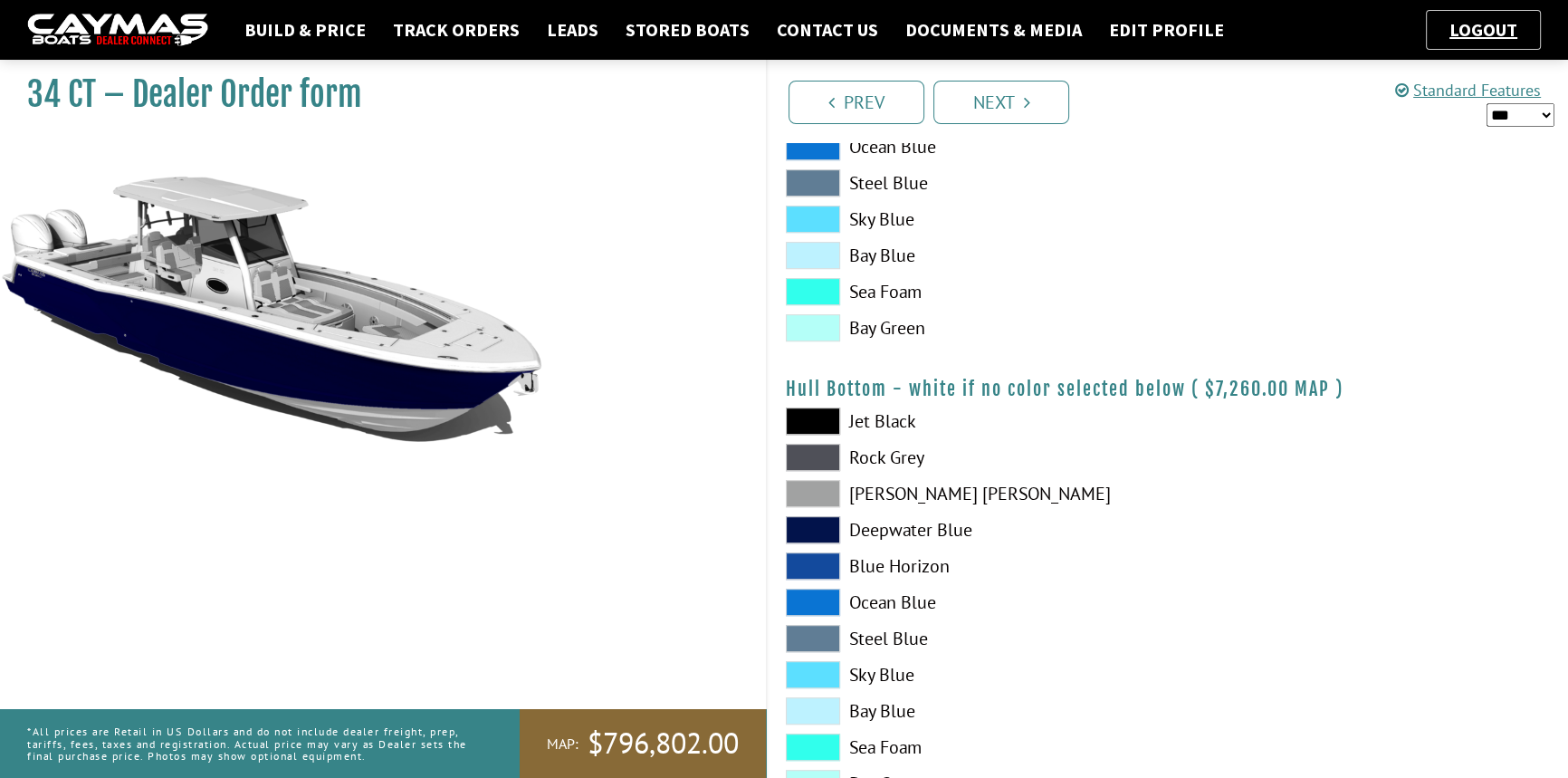
scroll to position [1234, 0]
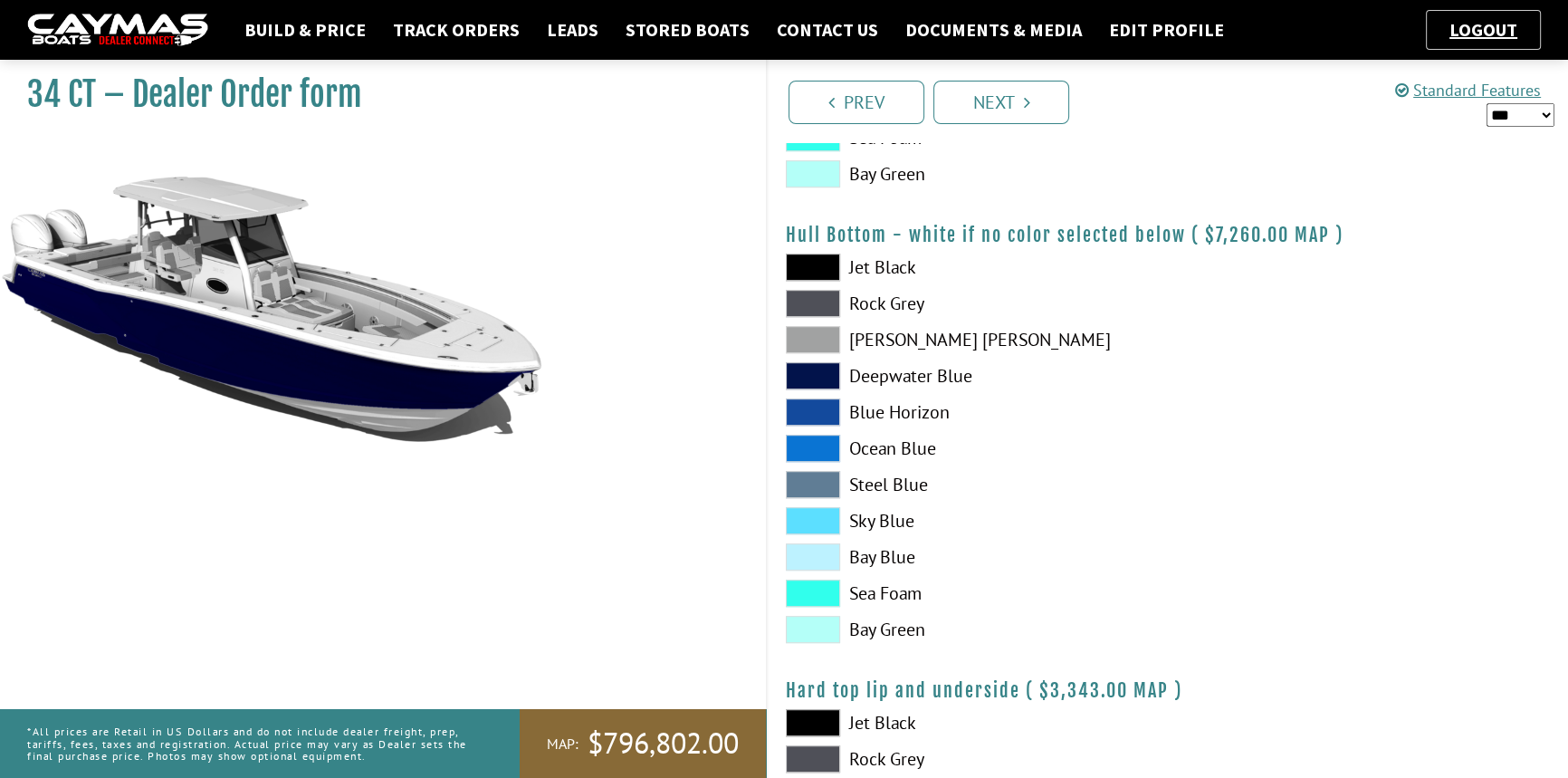
click at [818, 370] on span at bounding box center [813, 376] width 55 height 27
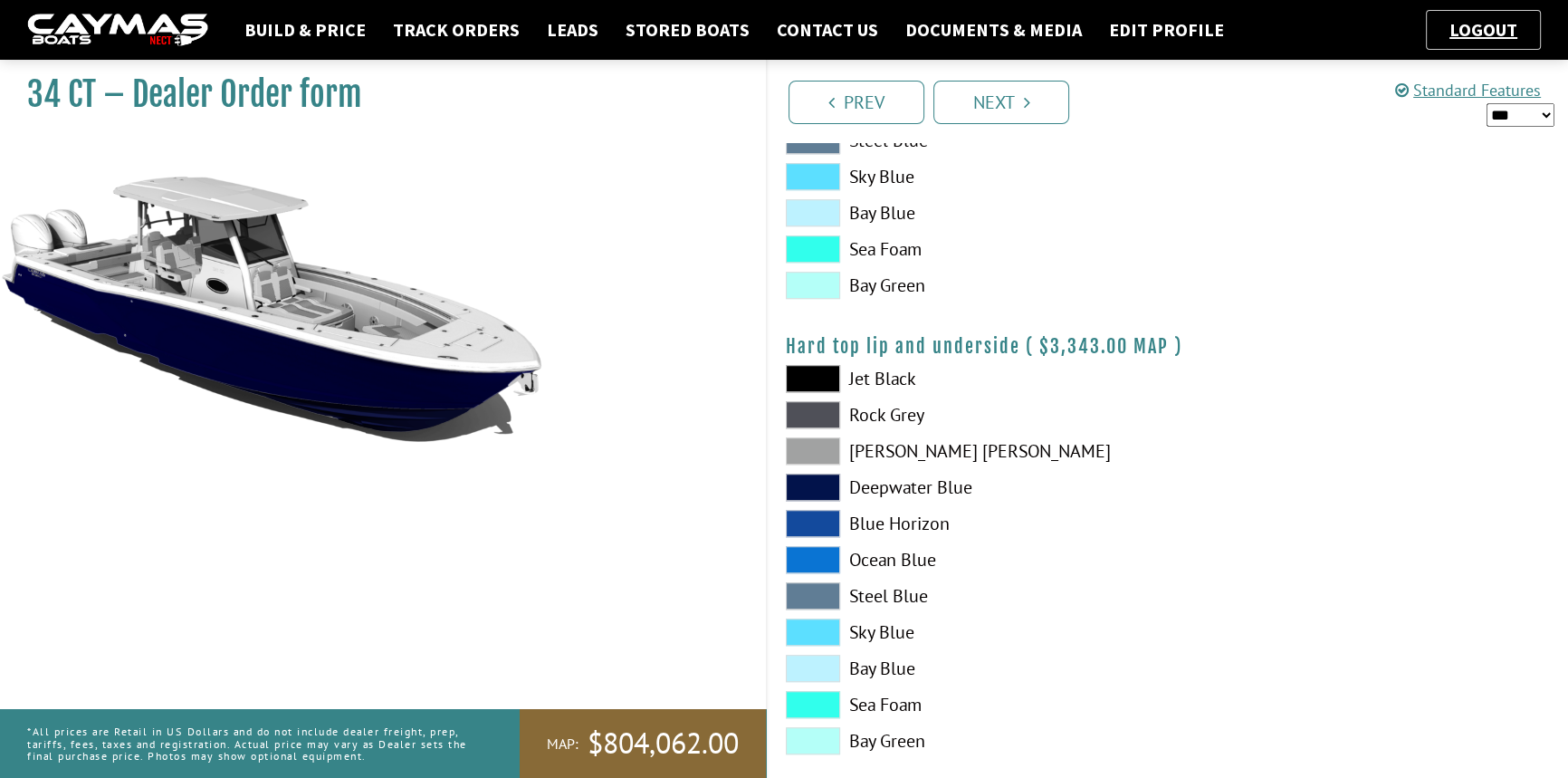
scroll to position [1728, 0]
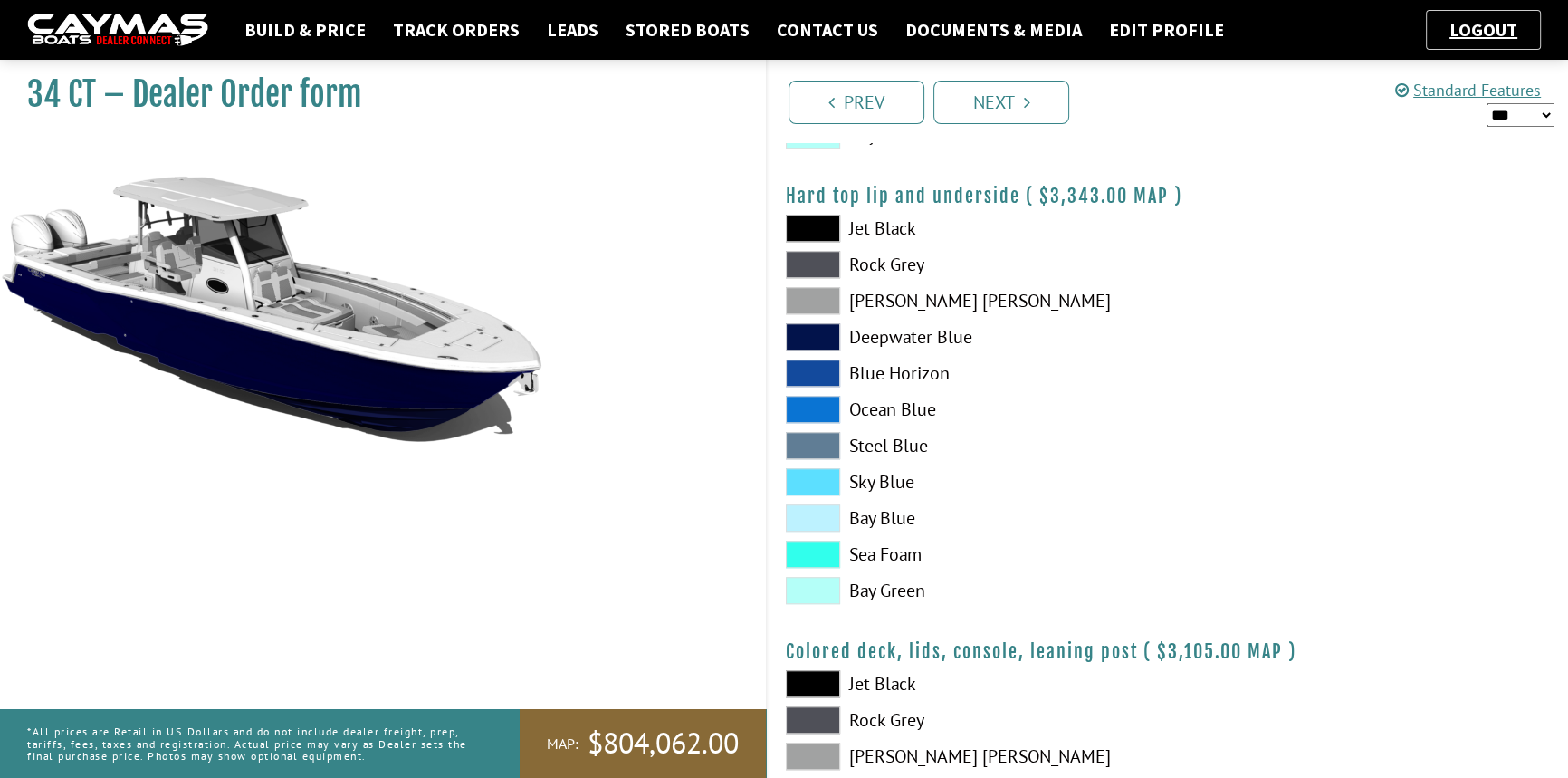
click at [805, 332] on span at bounding box center [813, 336] width 55 height 27
click at [1028, 99] on icon "Pagination" at bounding box center [1026, 102] width 7 height 18
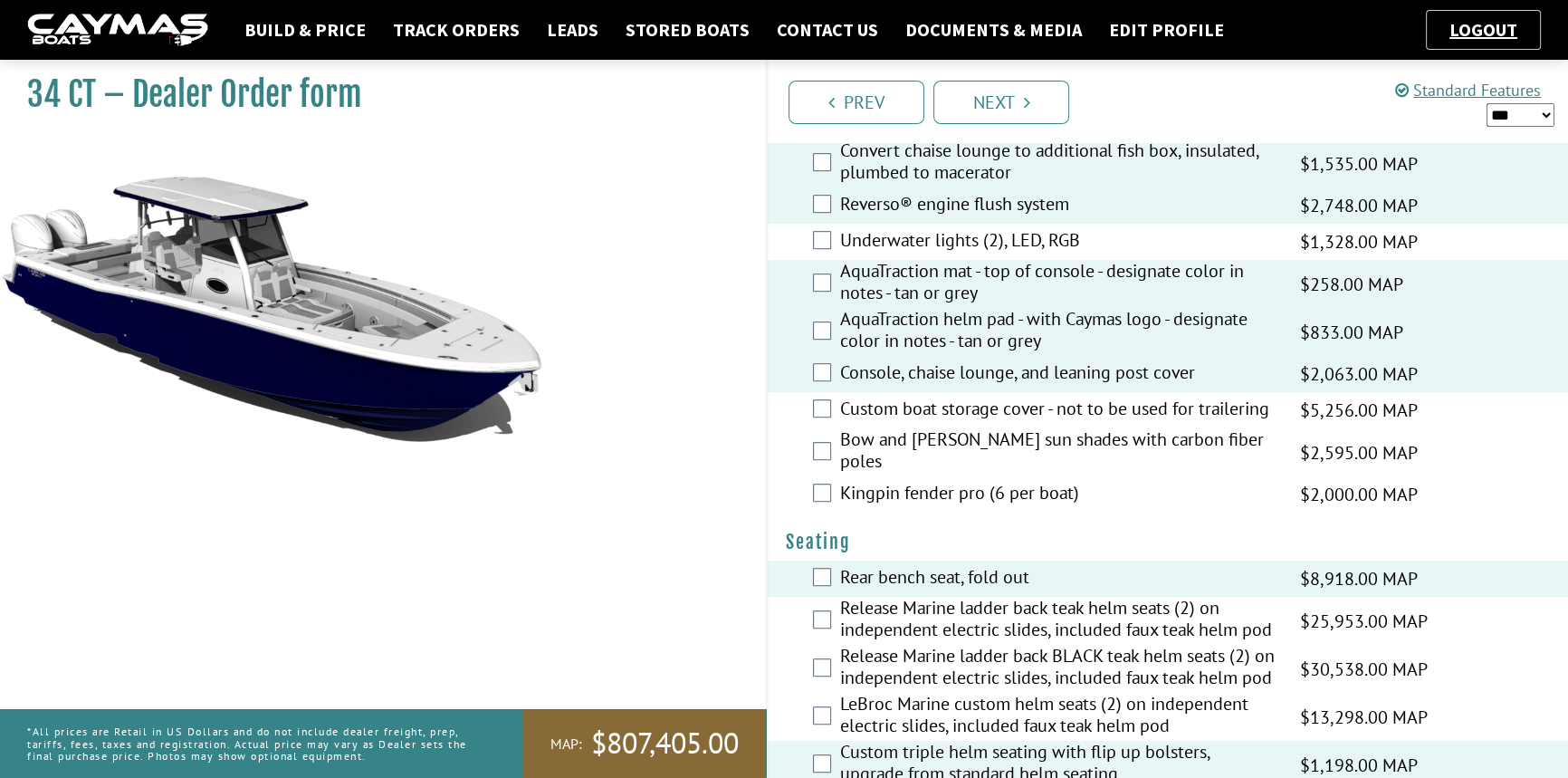
scroll to position [1481, 0]
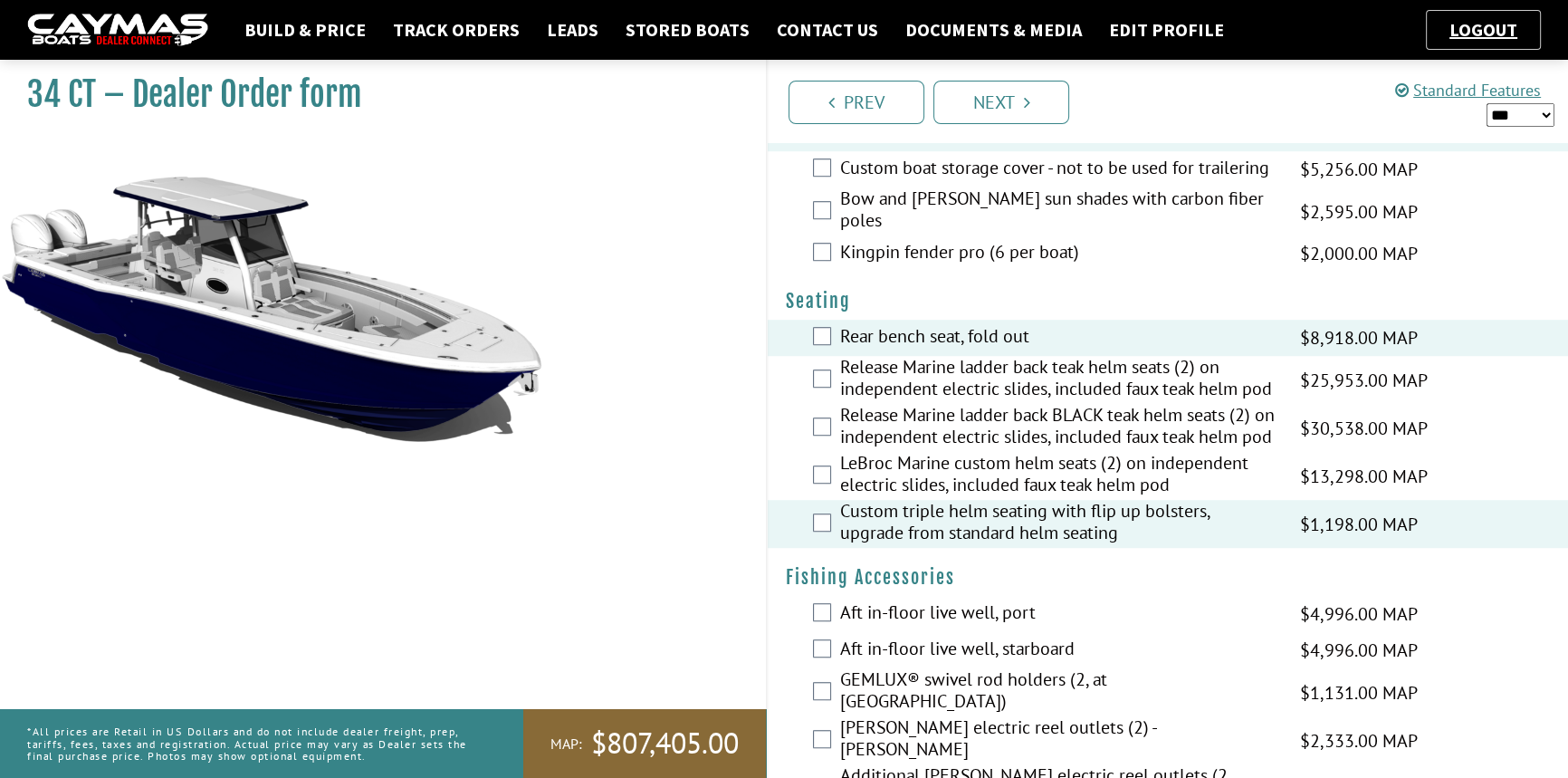
click at [999, 110] on link "Next" at bounding box center [1001, 102] width 136 height 43
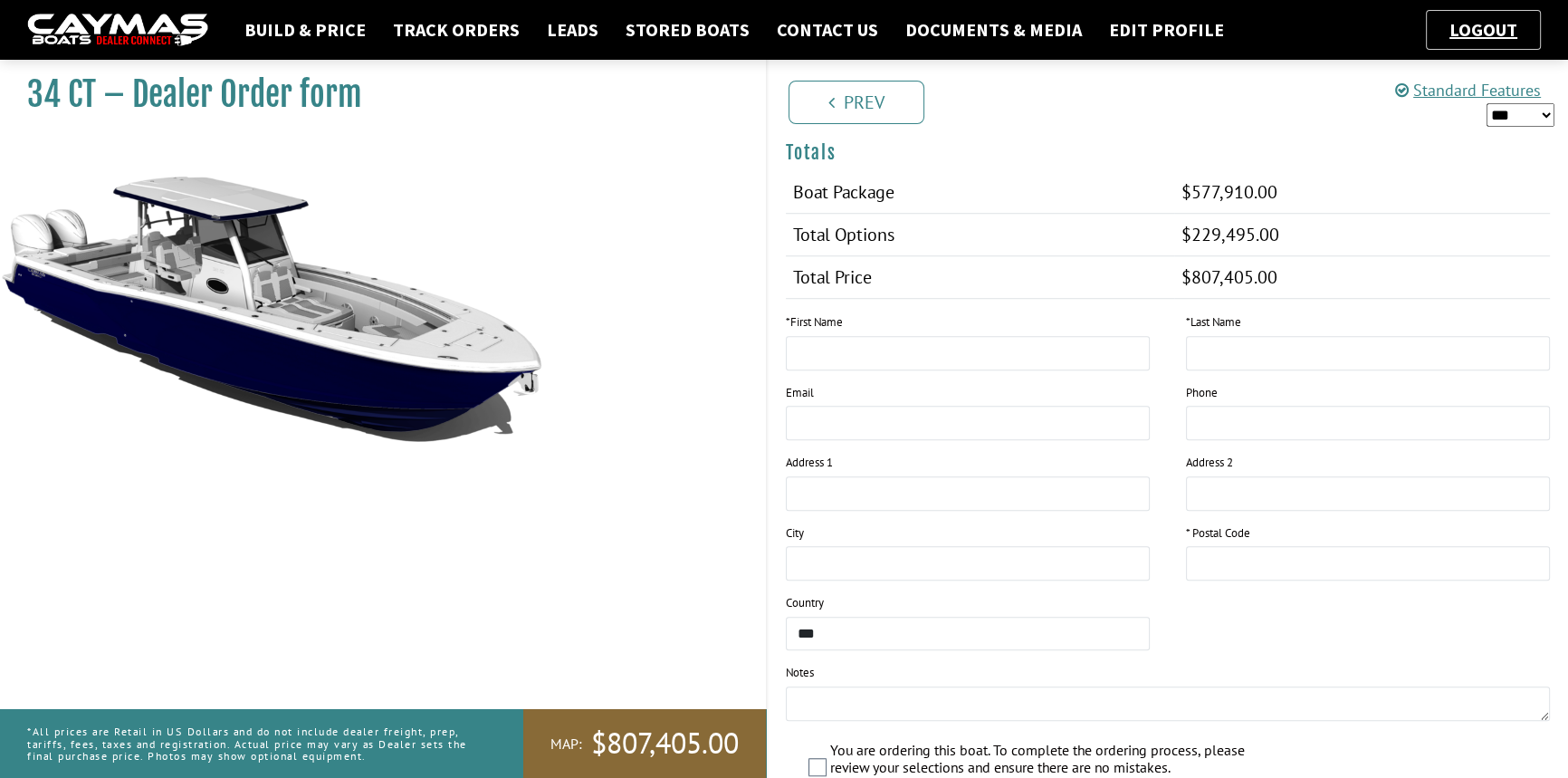
scroll to position [1746, 0]
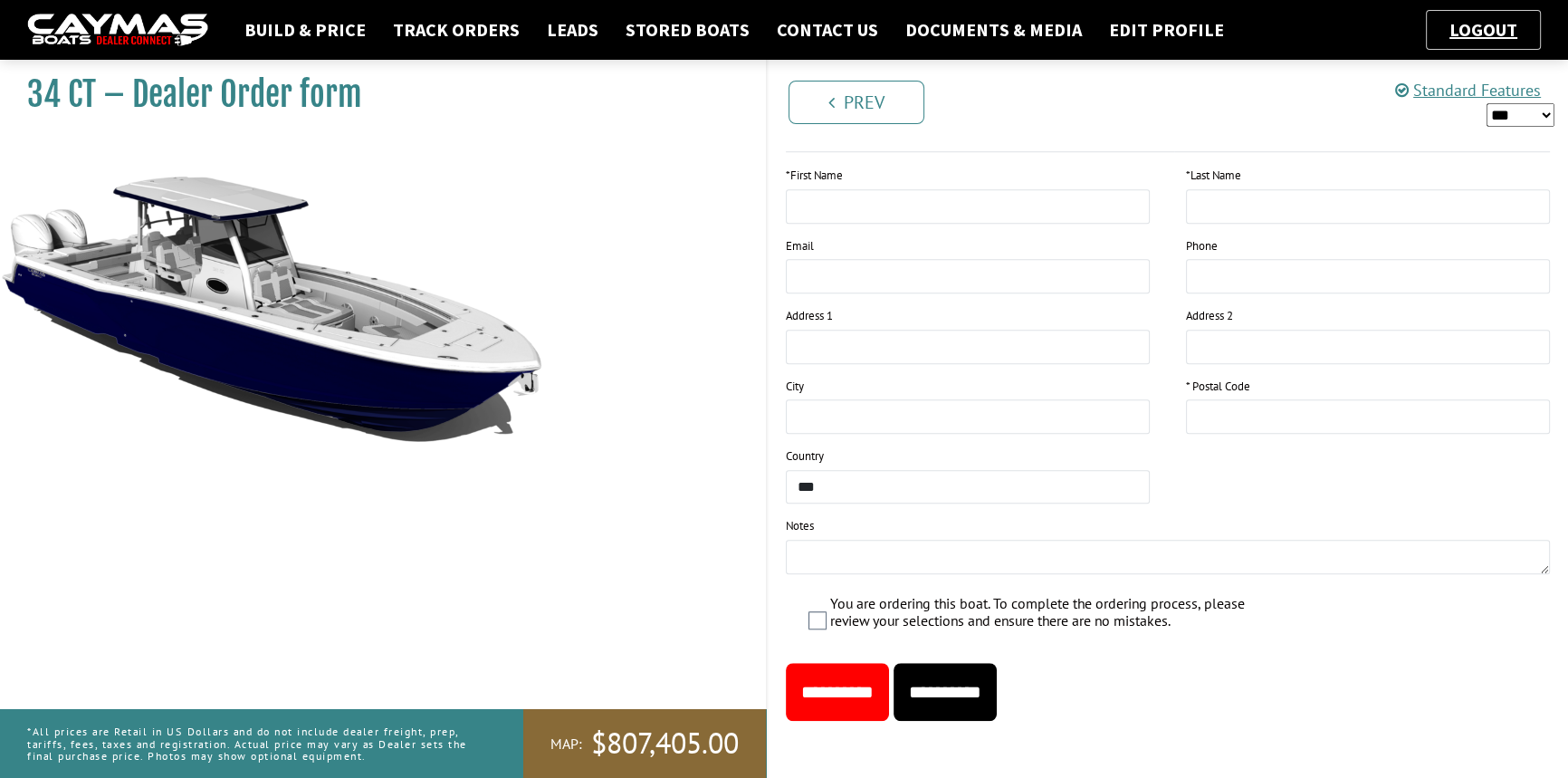
click at [997, 693] on input "**********" at bounding box center [944, 691] width 103 height 58
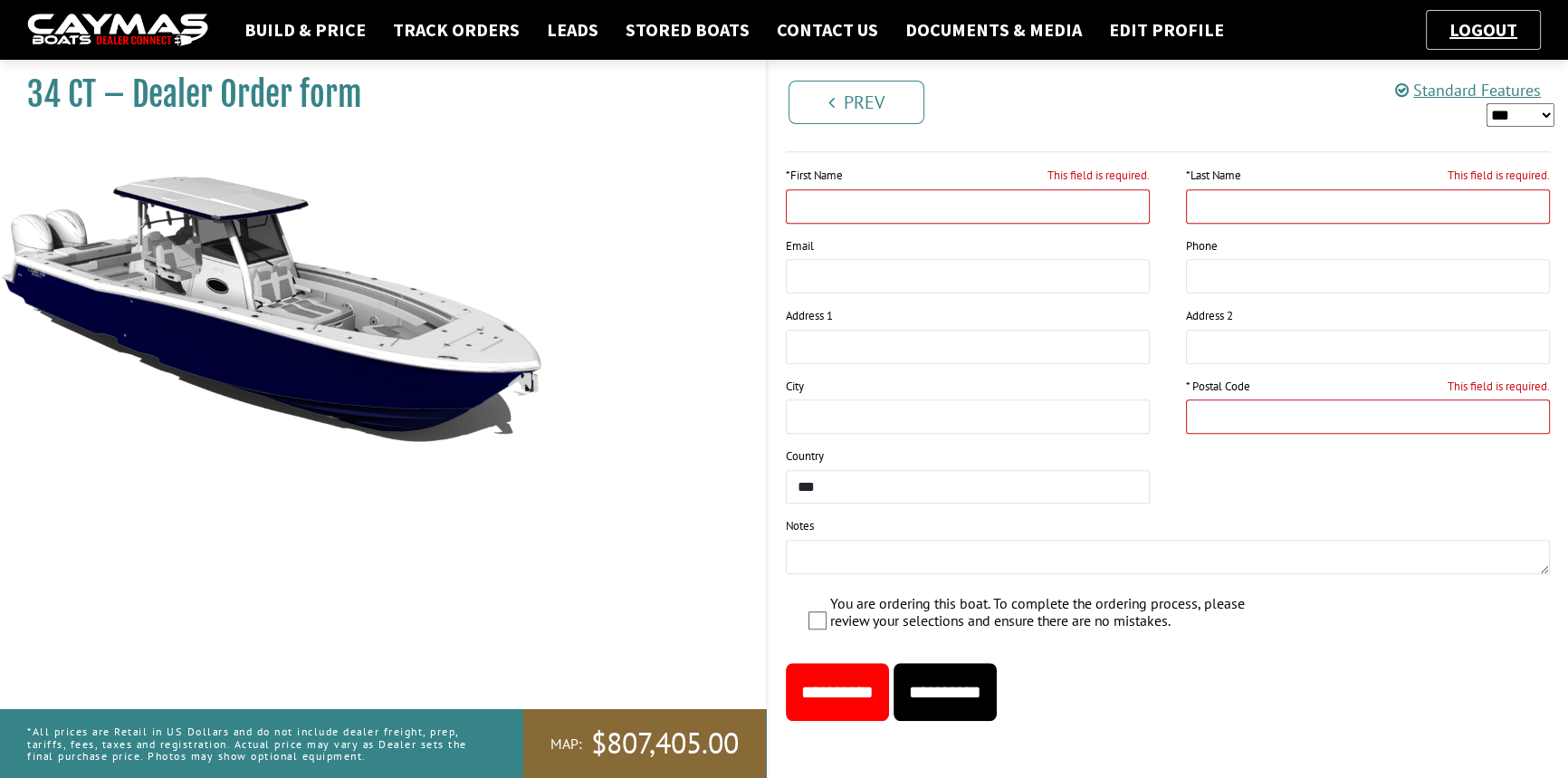
click at [854, 206] on input "This field is required." at bounding box center [967, 206] width 363 height 34
type input "****"
click at [1213, 209] on input "This field is required." at bounding box center [1367, 206] width 363 height 34
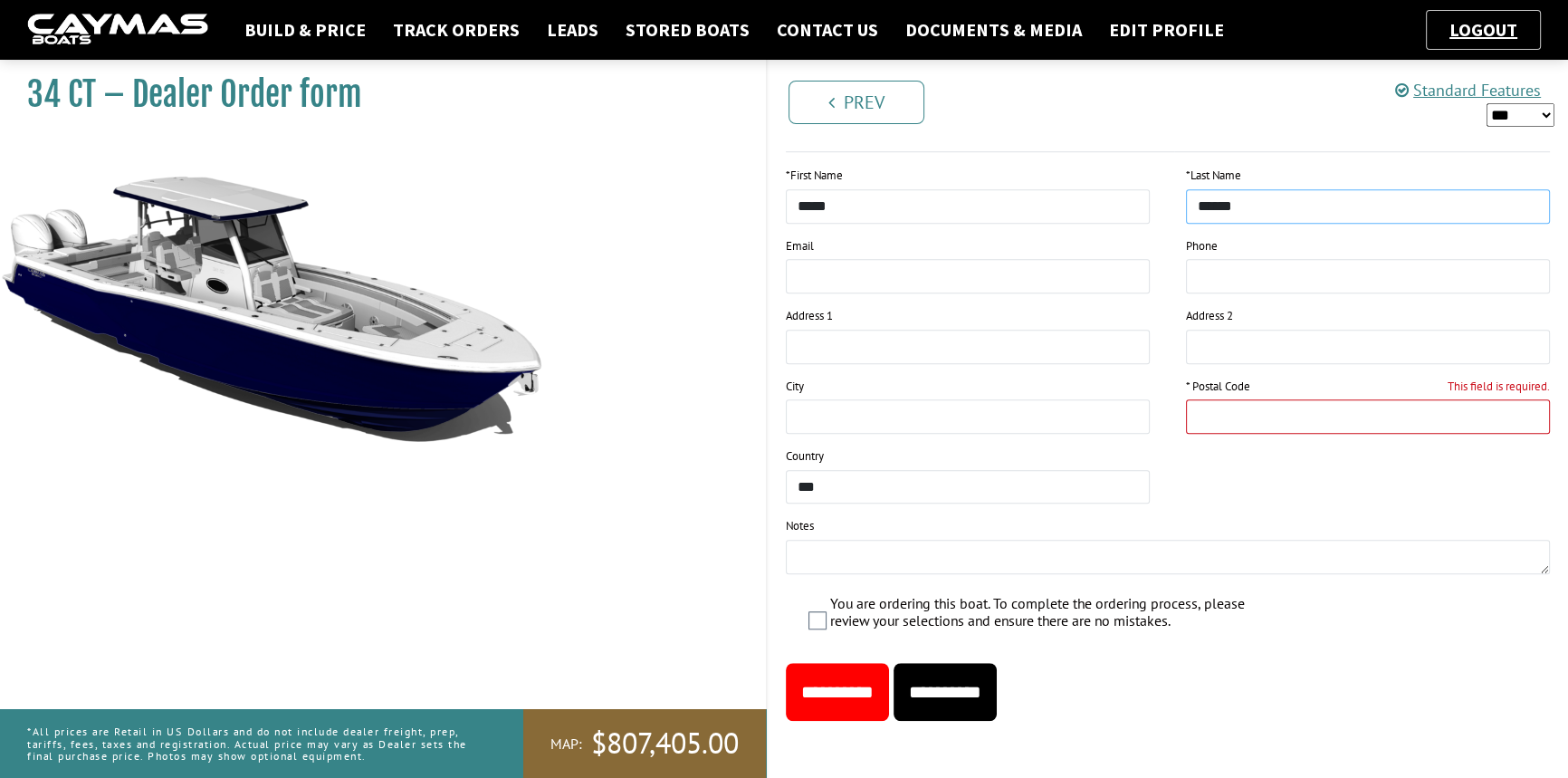
type input "******"
click at [1231, 400] on input "This field is required." at bounding box center [1367, 416] width 363 height 34
type input "*****"
click at [1221, 494] on div "* First Name **** * Last Name ****** Email Phone Address 1 Address 2 City *****" at bounding box center [1168, 377] width 801 height 421
click at [997, 702] on input "**********" at bounding box center [944, 691] width 103 height 58
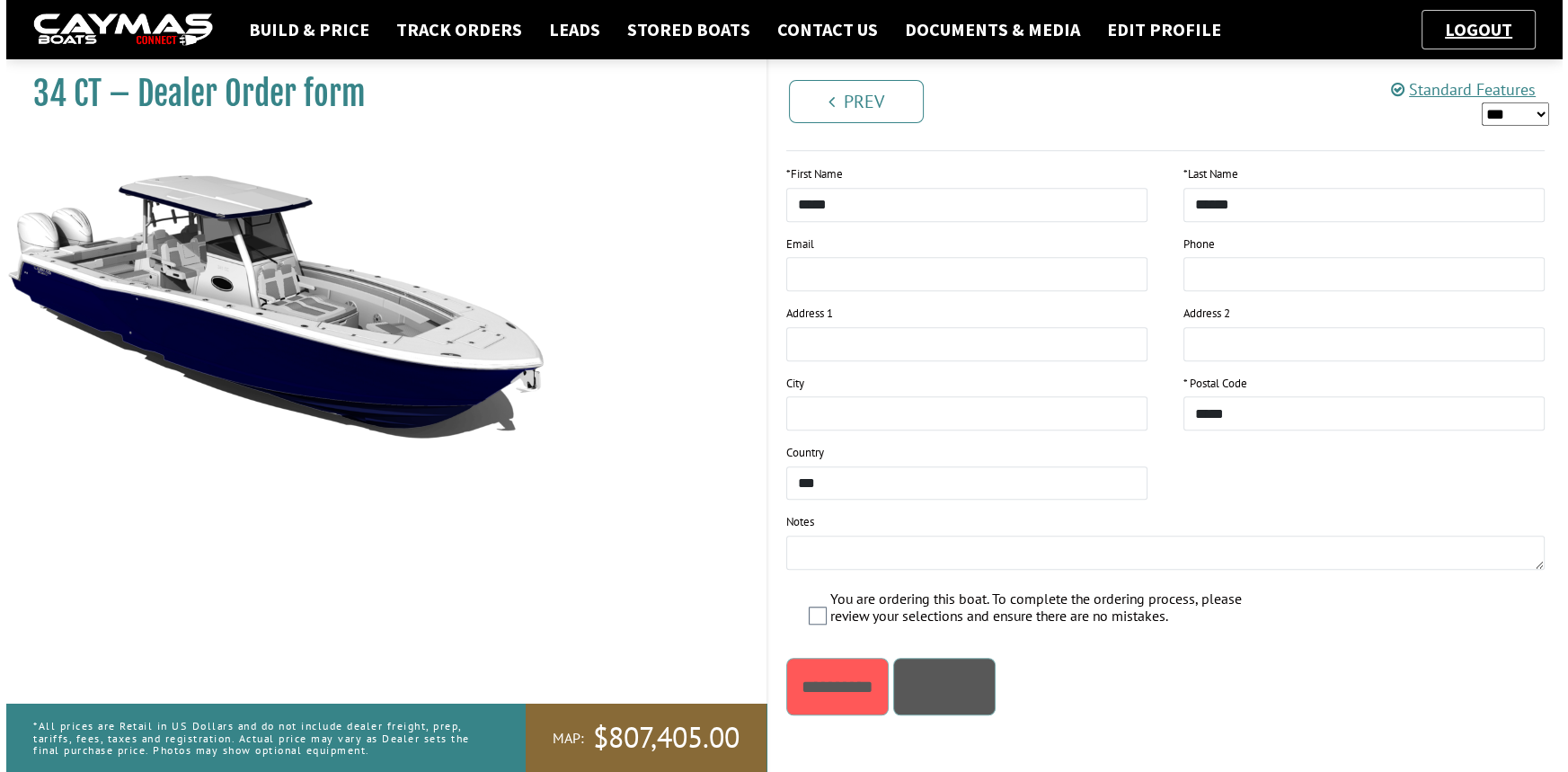
scroll to position [0, 0]
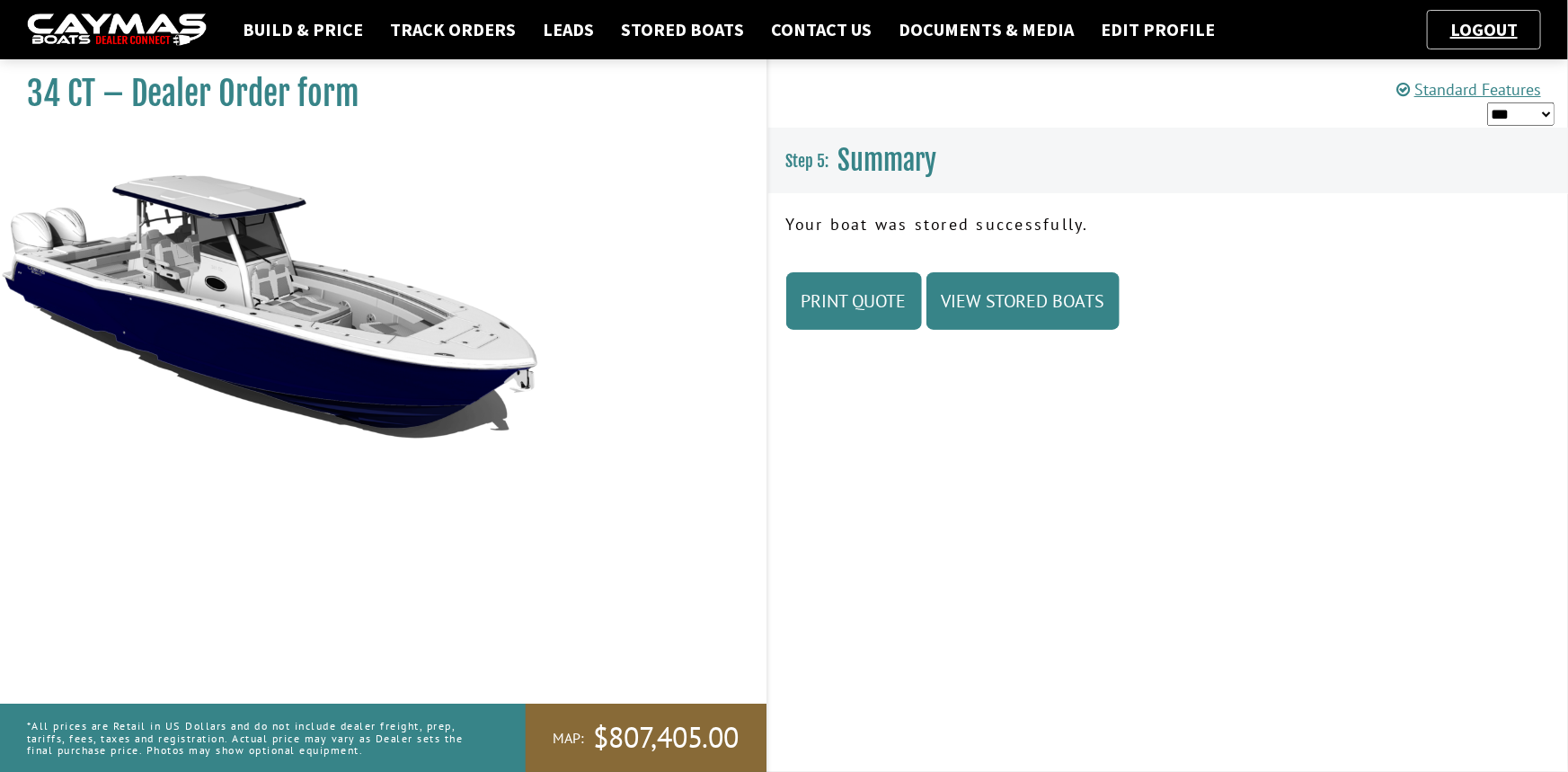
click at [874, 297] on link "Print Quote" at bounding box center [854, 301] width 136 height 57
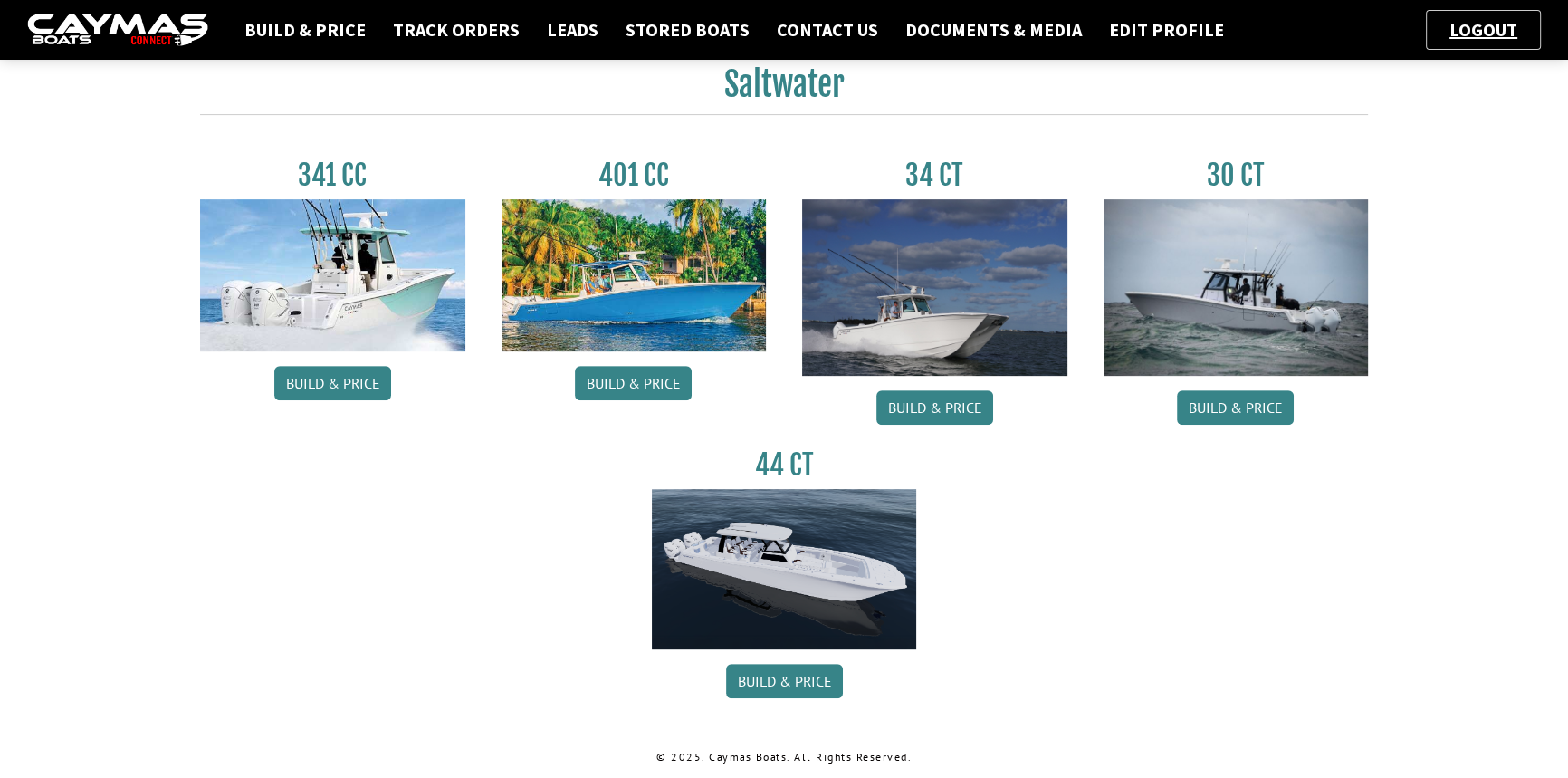
scroll to position [805, 0]
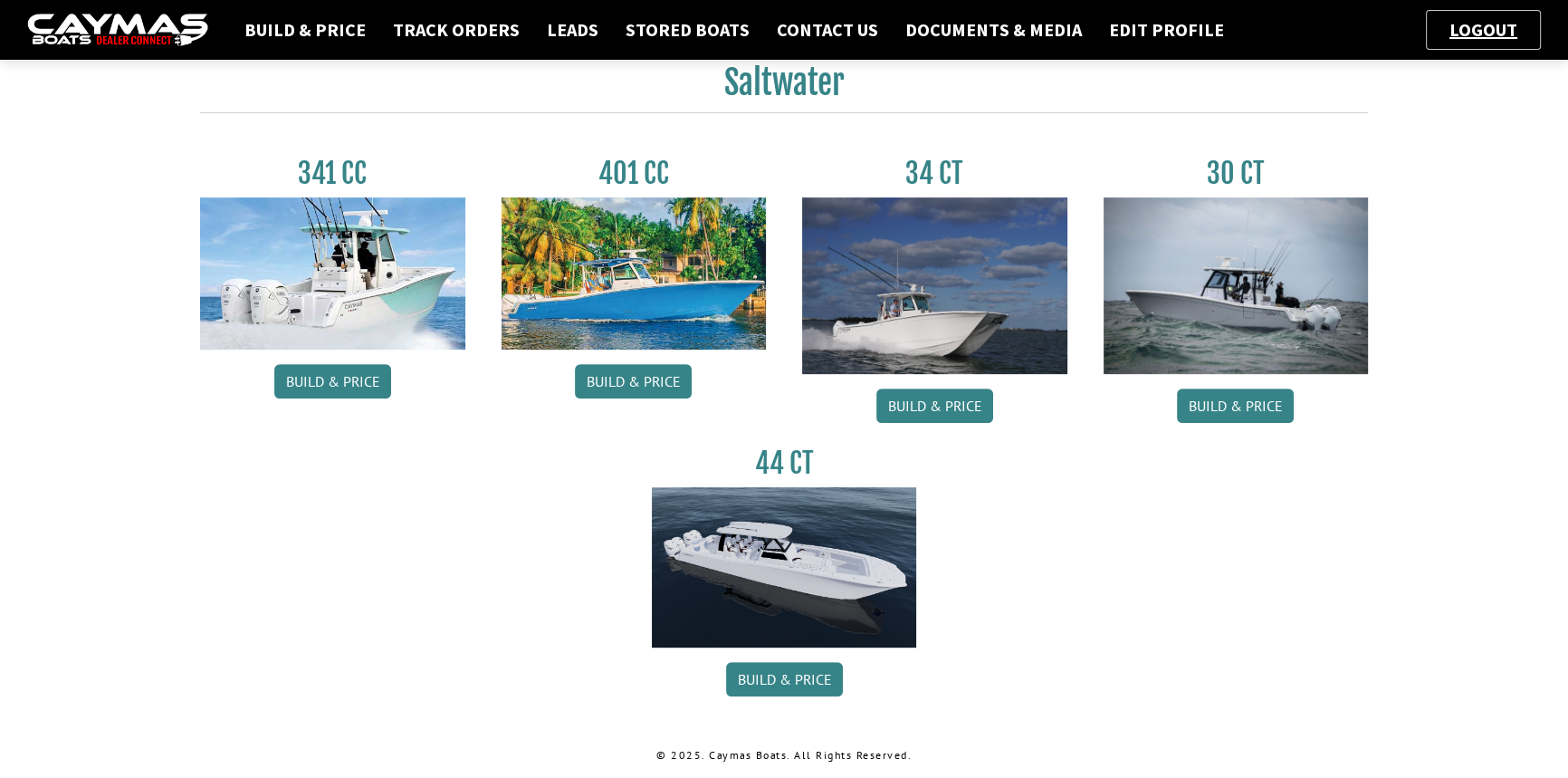
click at [928, 402] on link "Build & Price" at bounding box center [935, 405] width 117 height 34
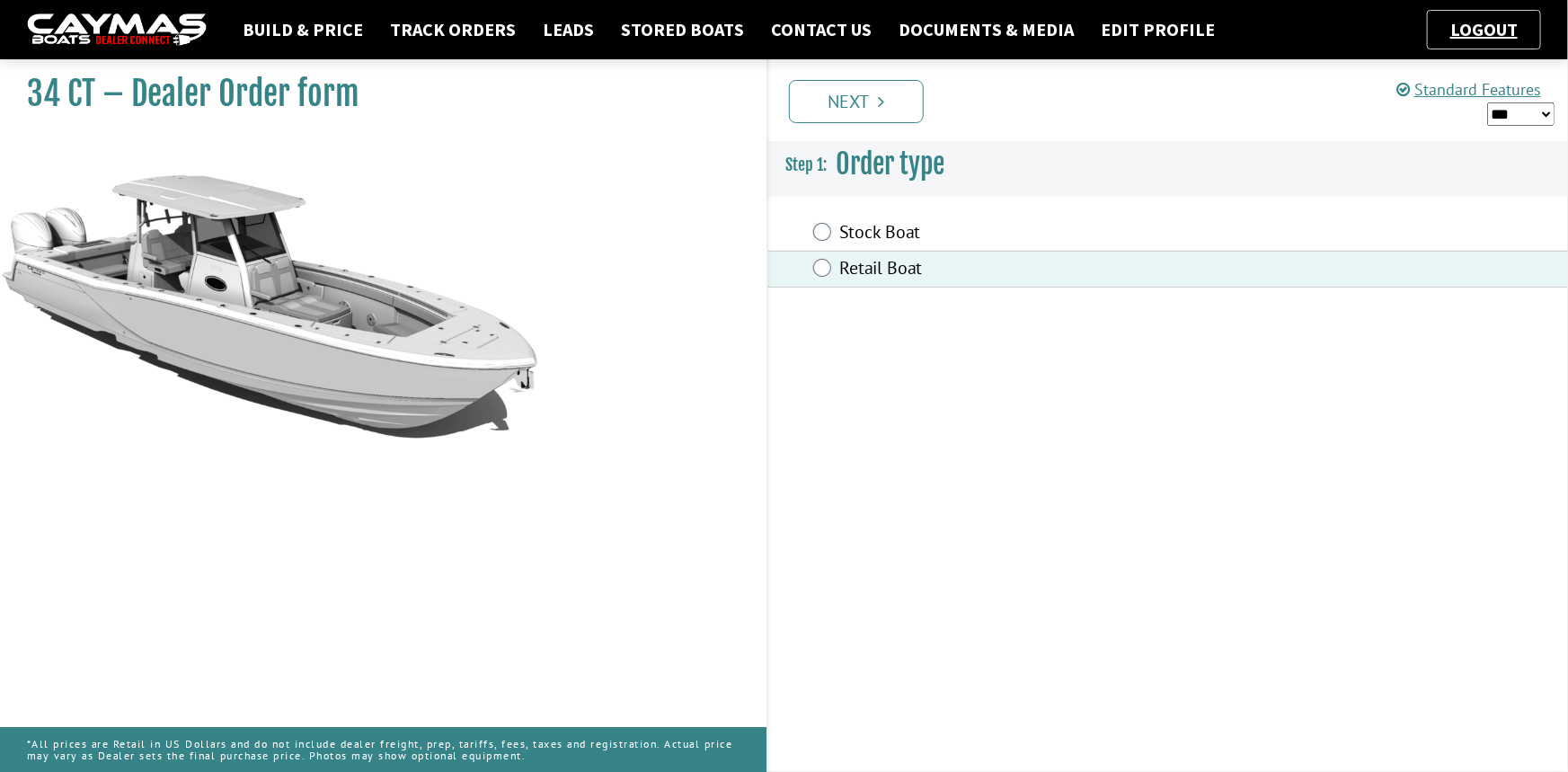
click at [835, 104] on link "Next" at bounding box center [857, 101] width 135 height 43
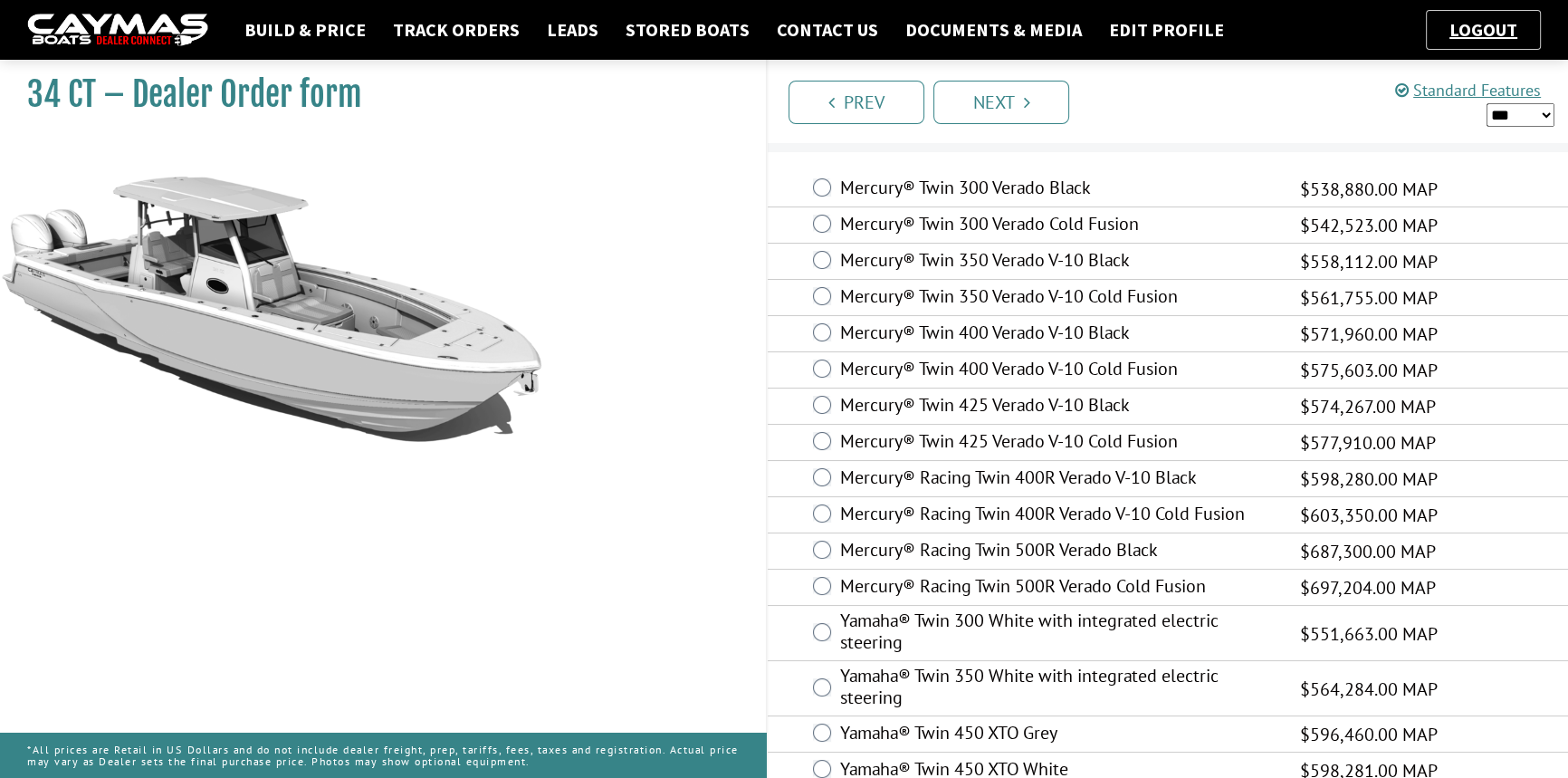
scroll to position [72, 0]
